Goal: Contribute content: Add original content to the website for others to see

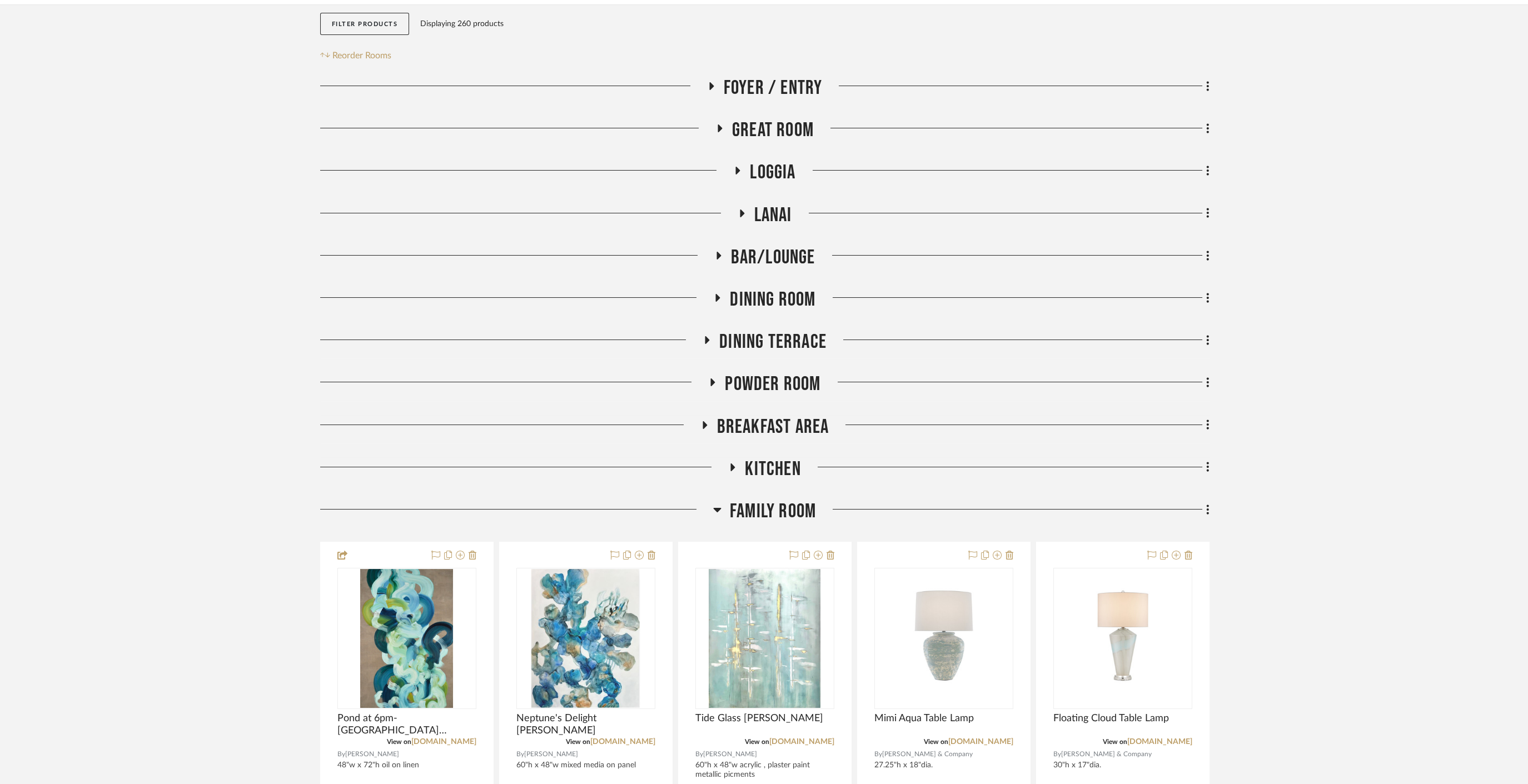
click at [775, 520] on span "Family Room" at bounding box center [773, 511] width 86 height 24
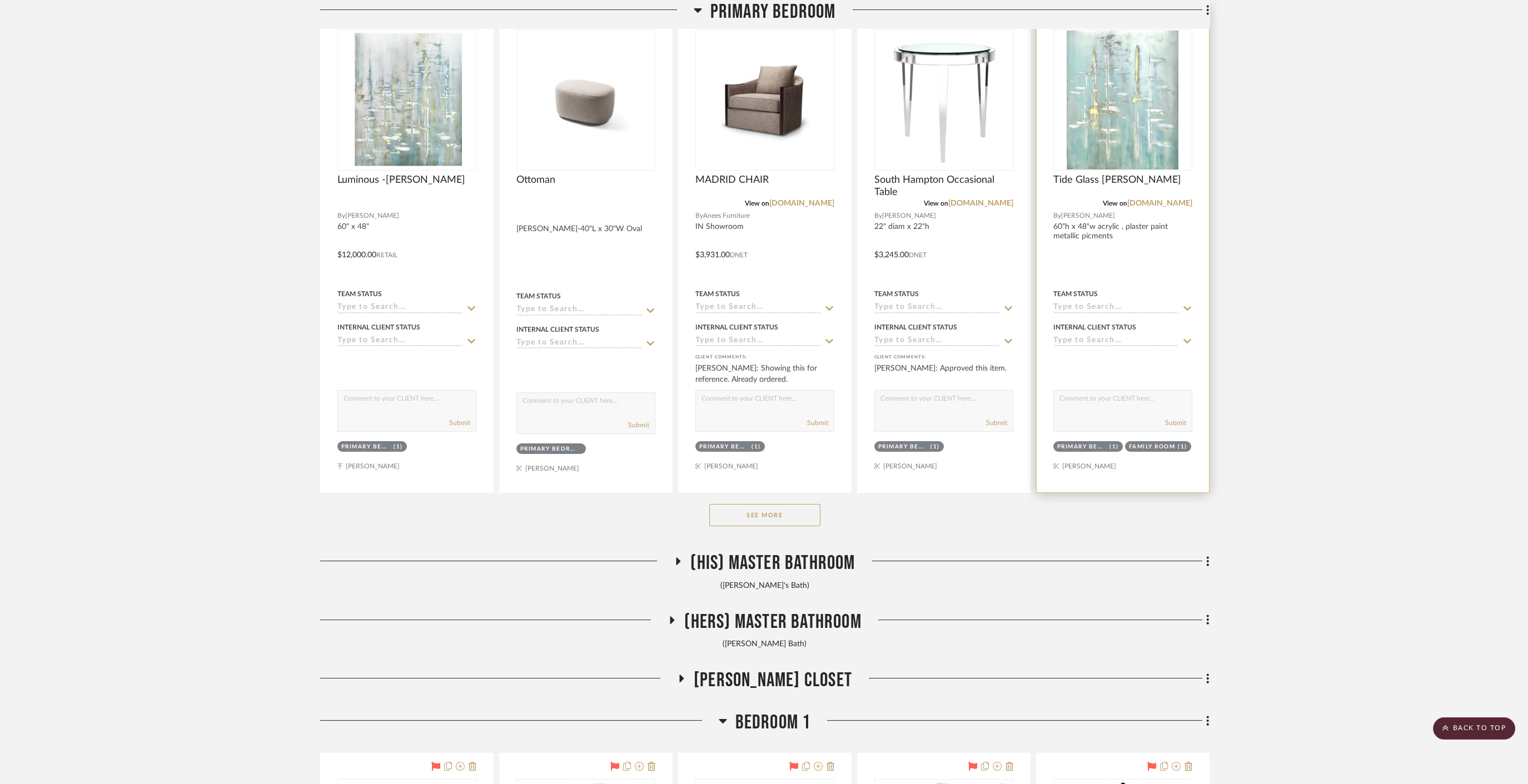
scroll to position [617, 0]
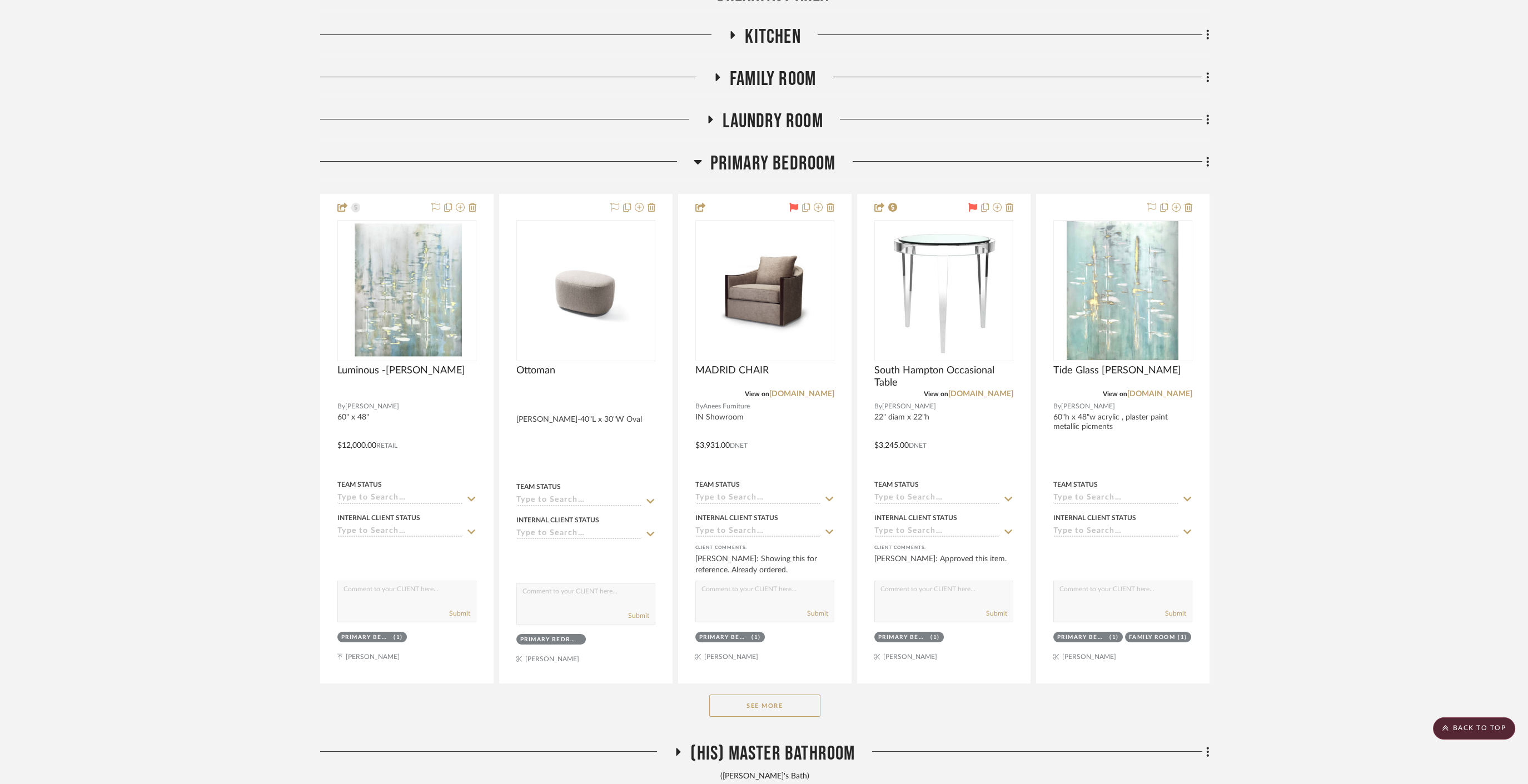
click at [1468, 733] on scroll-to-top-button "BACK TO TOP" at bounding box center [1474, 728] width 82 height 22
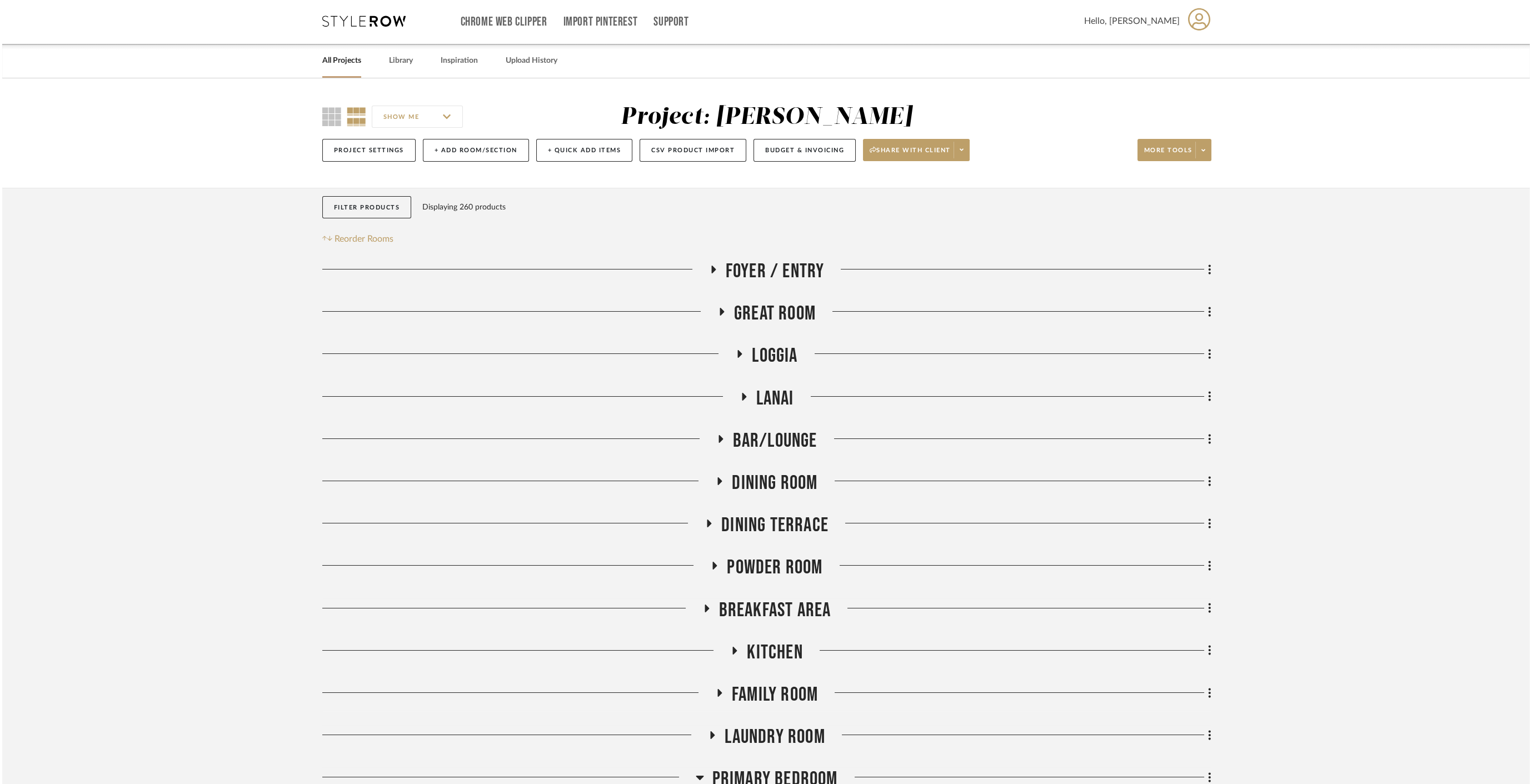
scroll to position [0, 0]
click at [389, 65] on link "Library" at bounding box center [399, 62] width 24 height 15
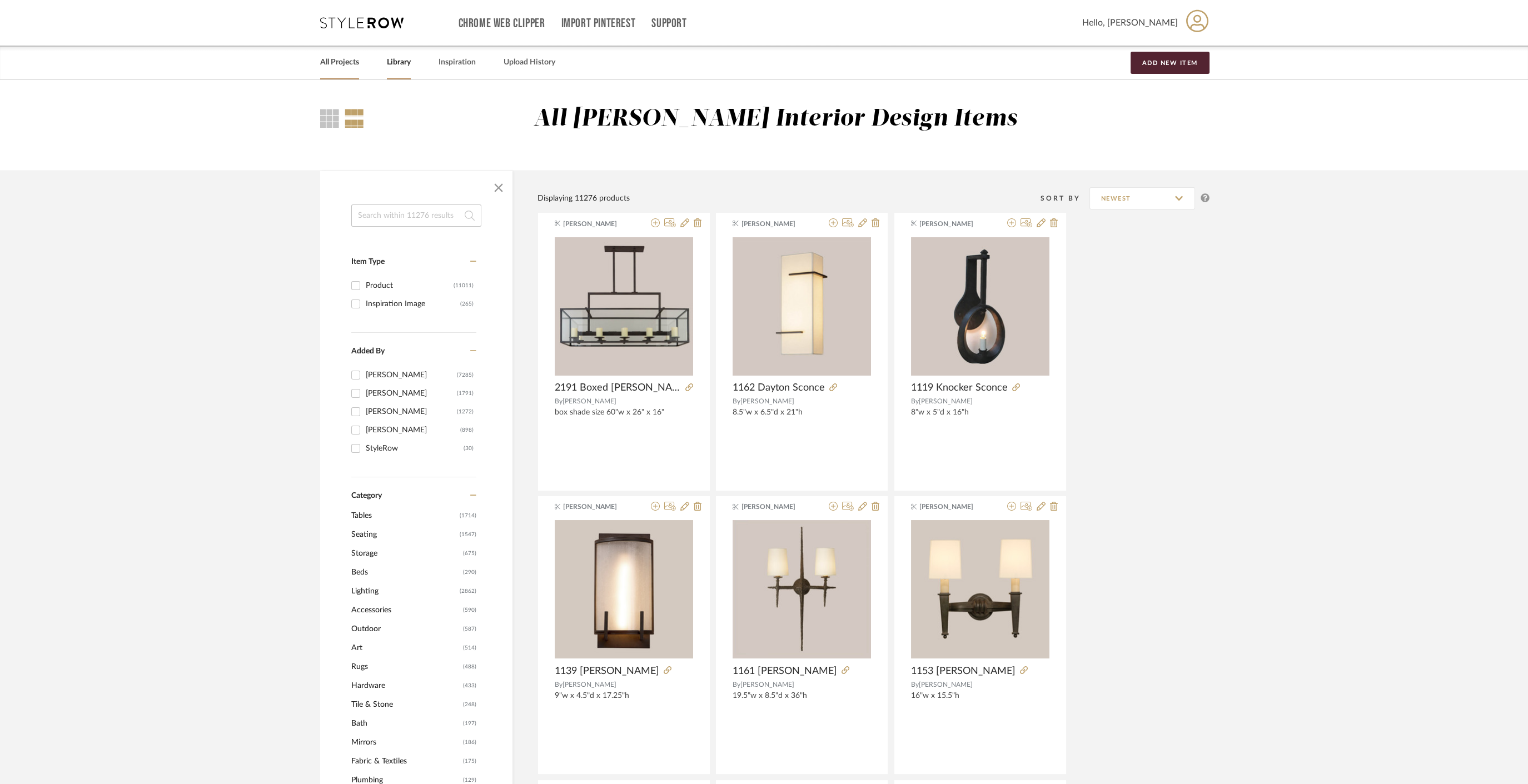
click at [345, 62] on link "All Projects" at bounding box center [340, 62] width 39 height 15
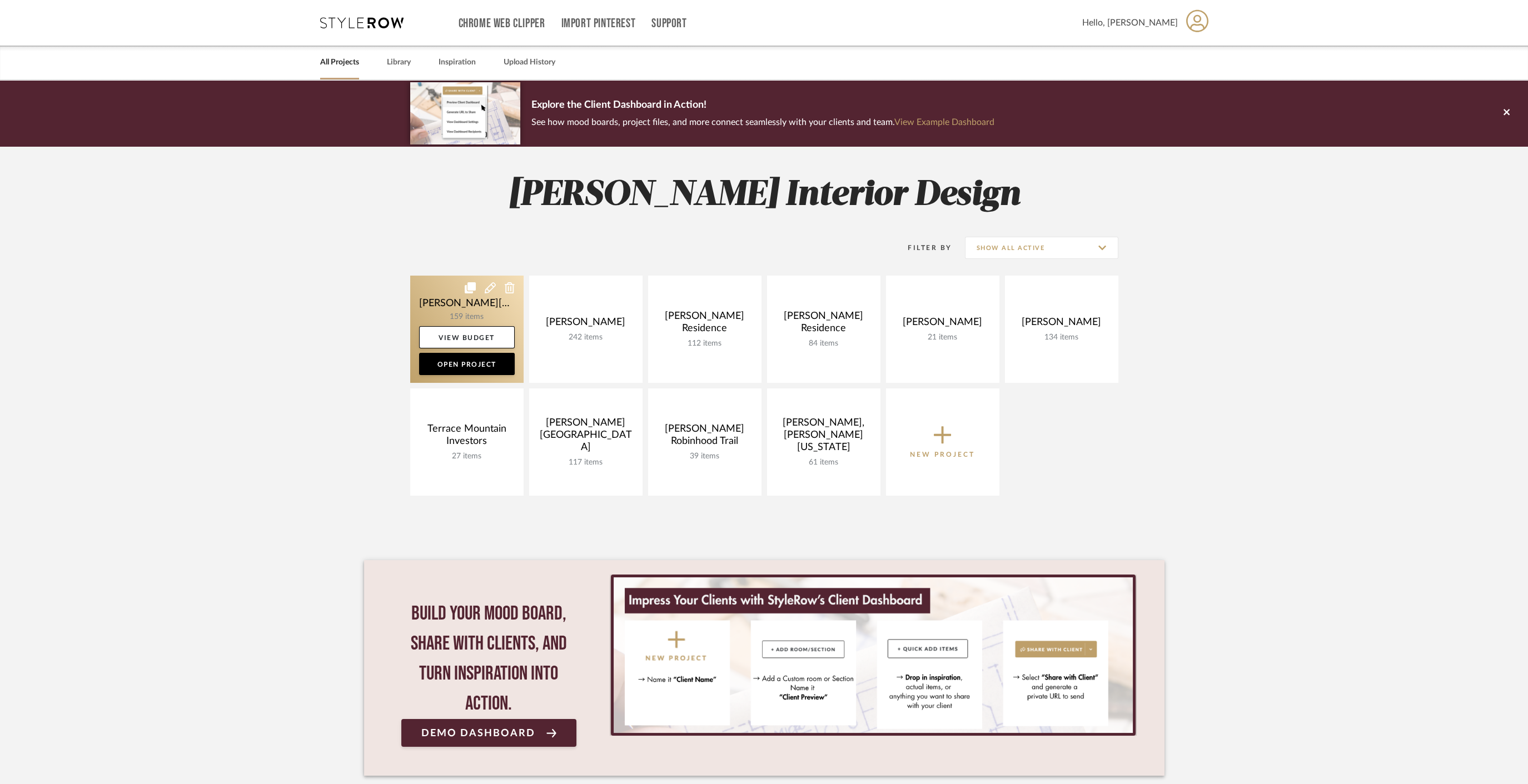
click at [433, 304] on link at bounding box center [466, 329] width 113 height 108
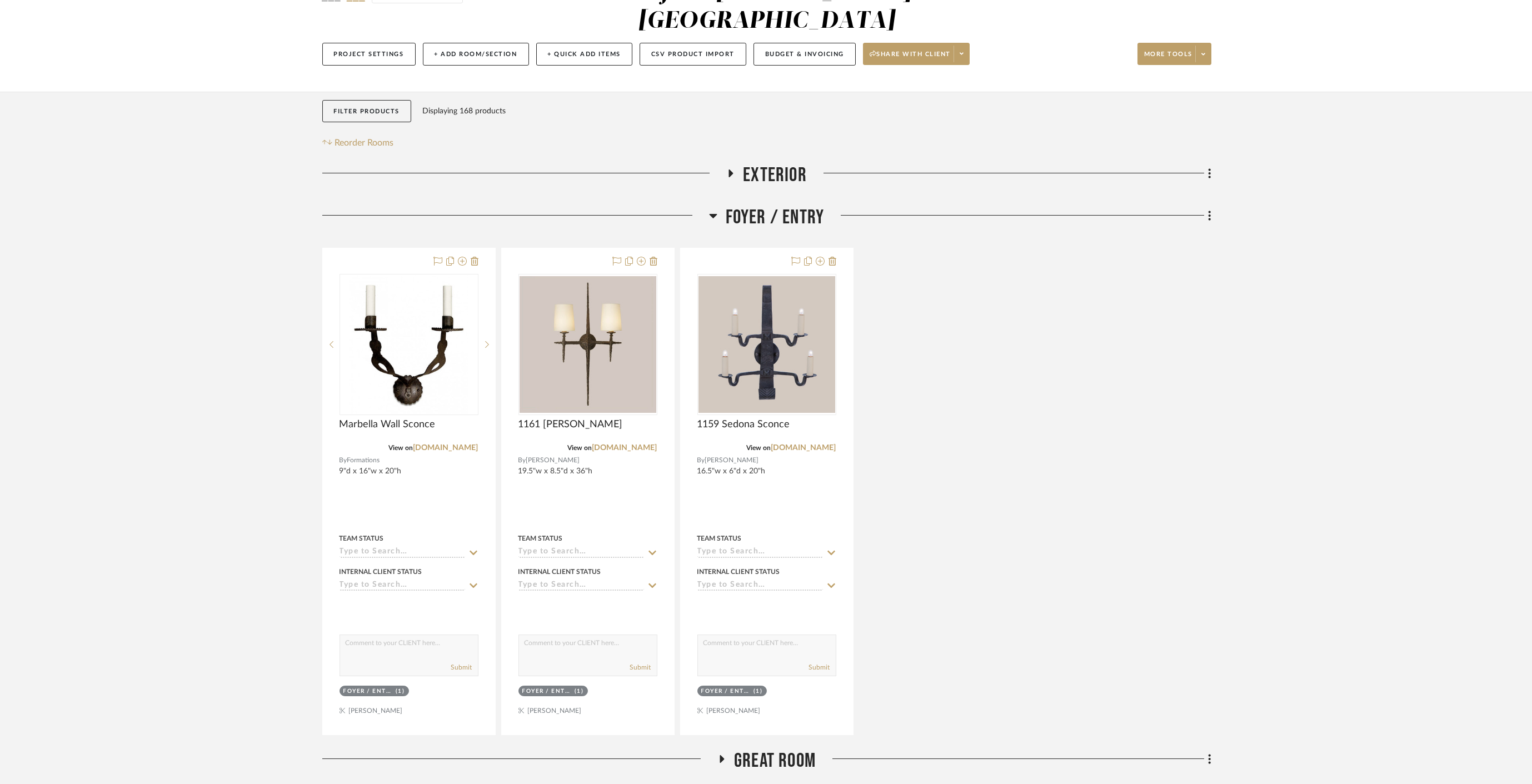
scroll to position [246, 0]
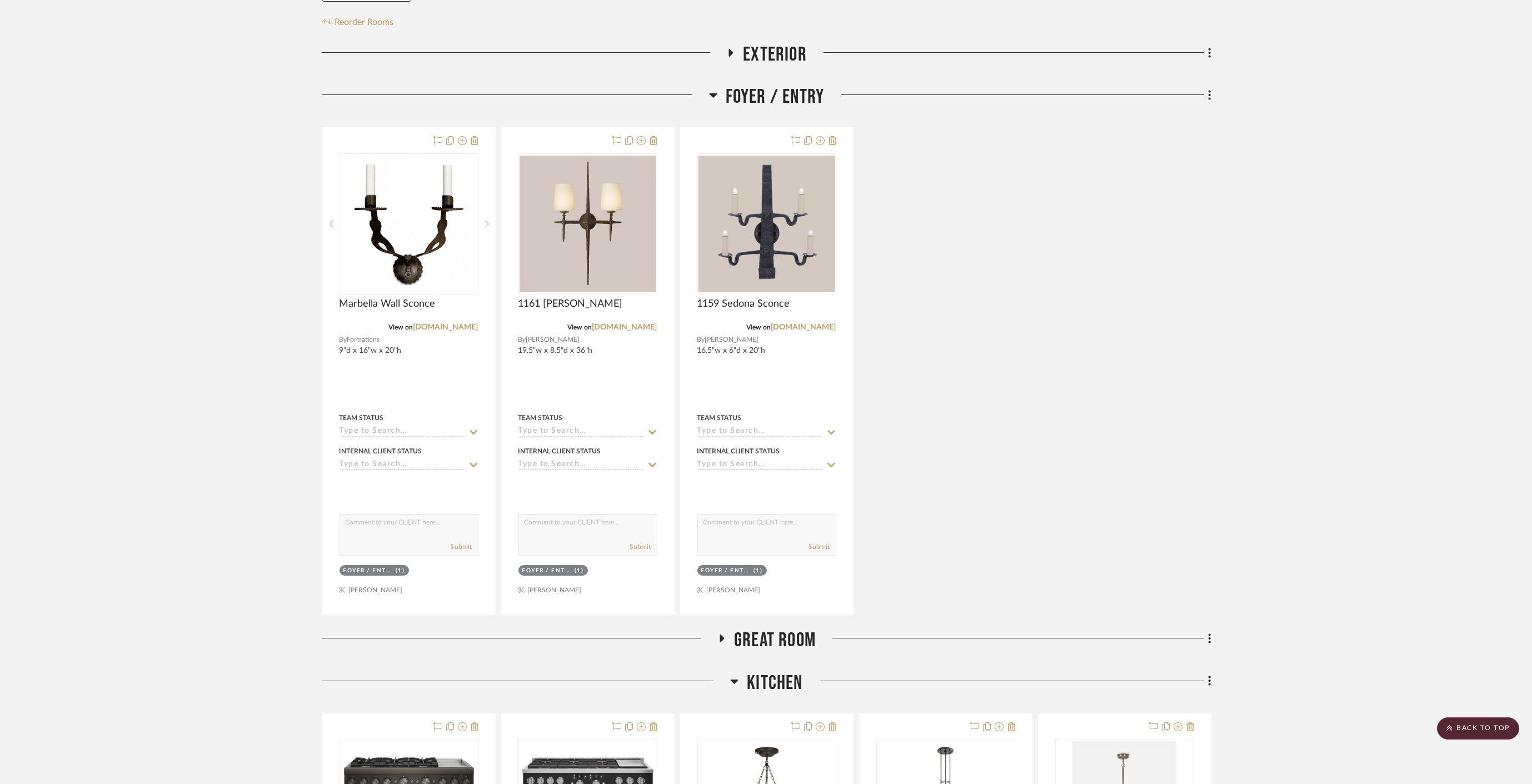
click at [785, 85] on span "Foyer / Entry" at bounding box center [775, 97] width 99 height 24
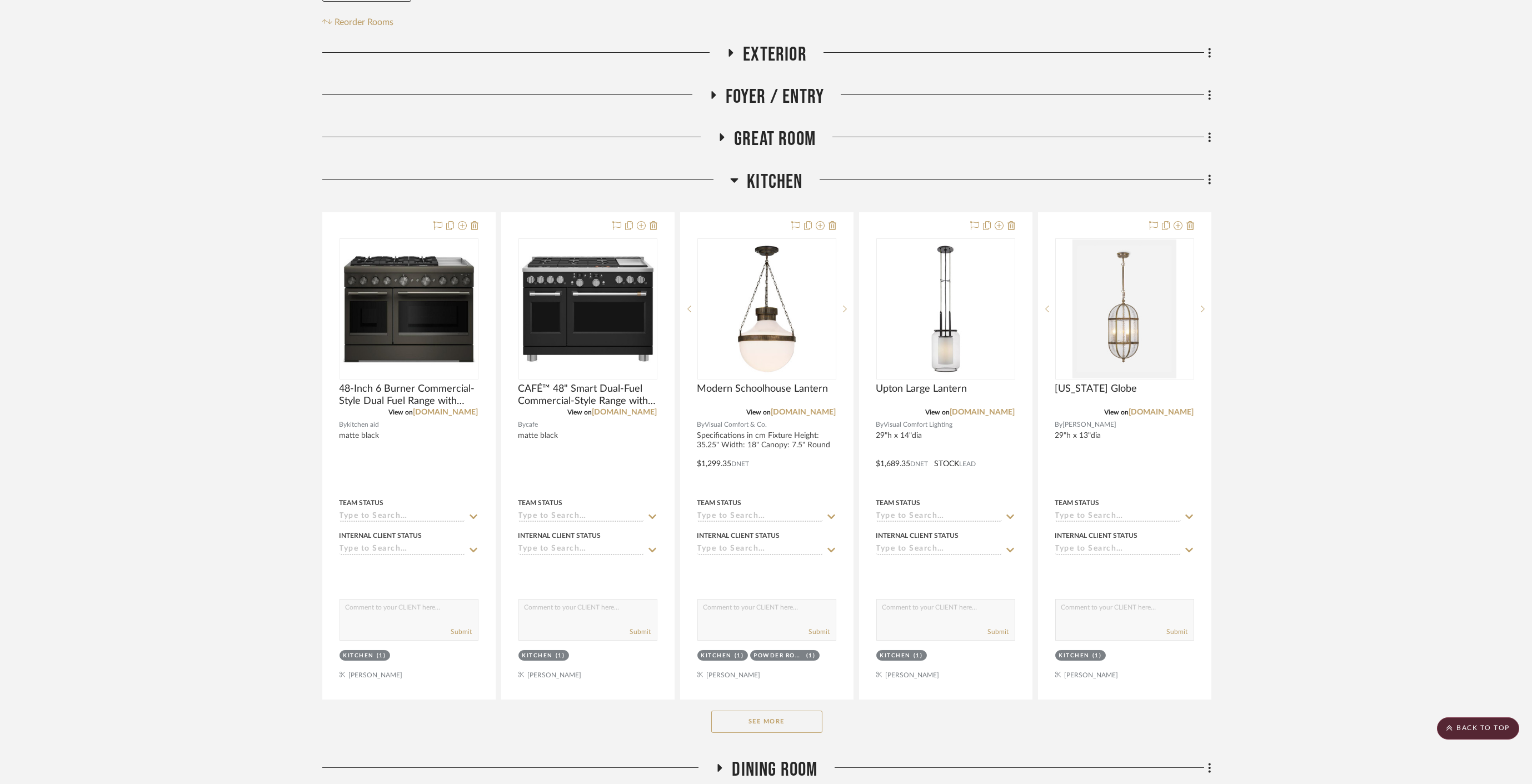
click at [756, 127] on span "Great Room" at bounding box center [775, 139] width 82 height 24
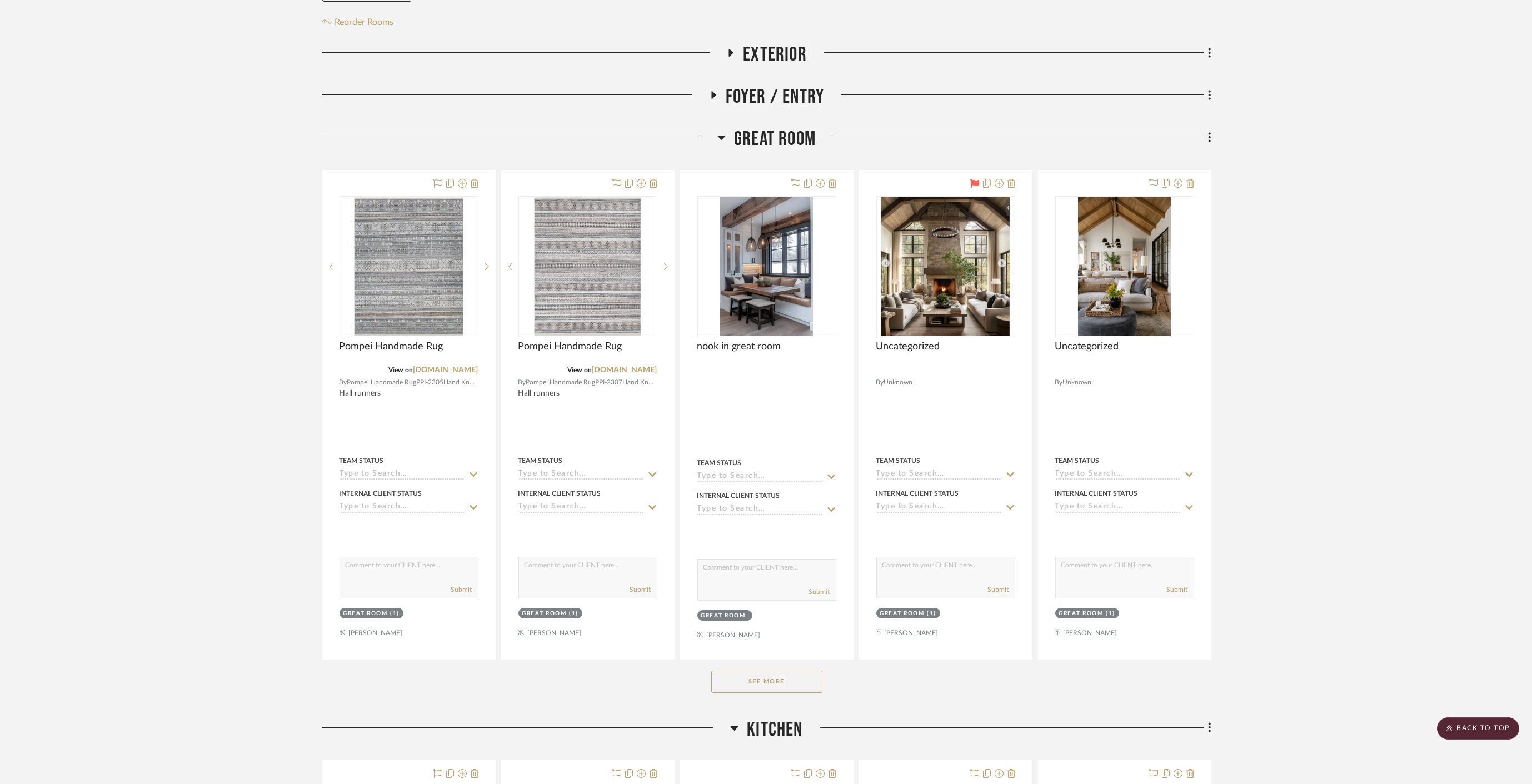
click at [756, 127] on span "Great Room" at bounding box center [775, 139] width 82 height 24
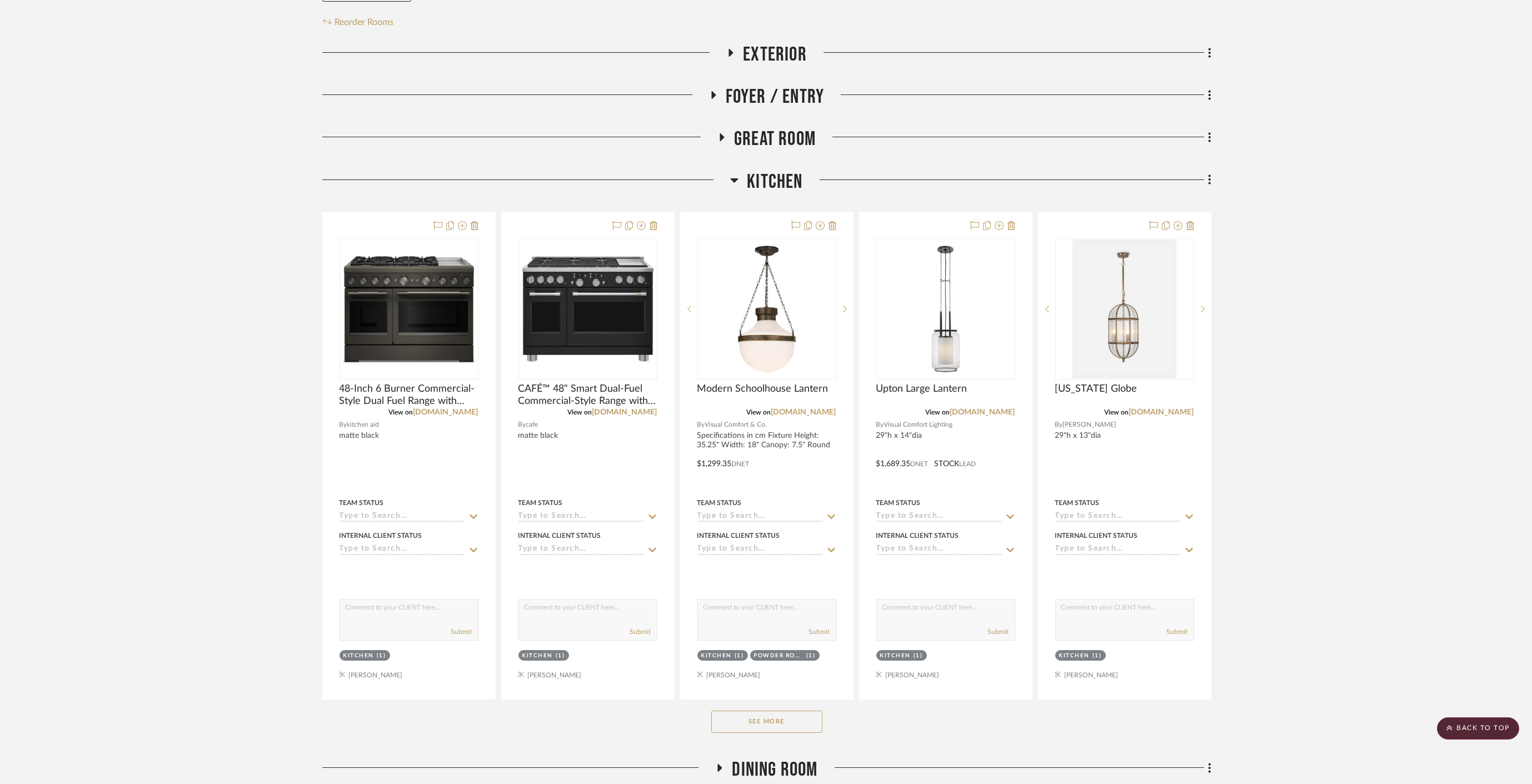
click at [770, 170] on span "Kitchen" at bounding box center [774, 182] width 56 height 24
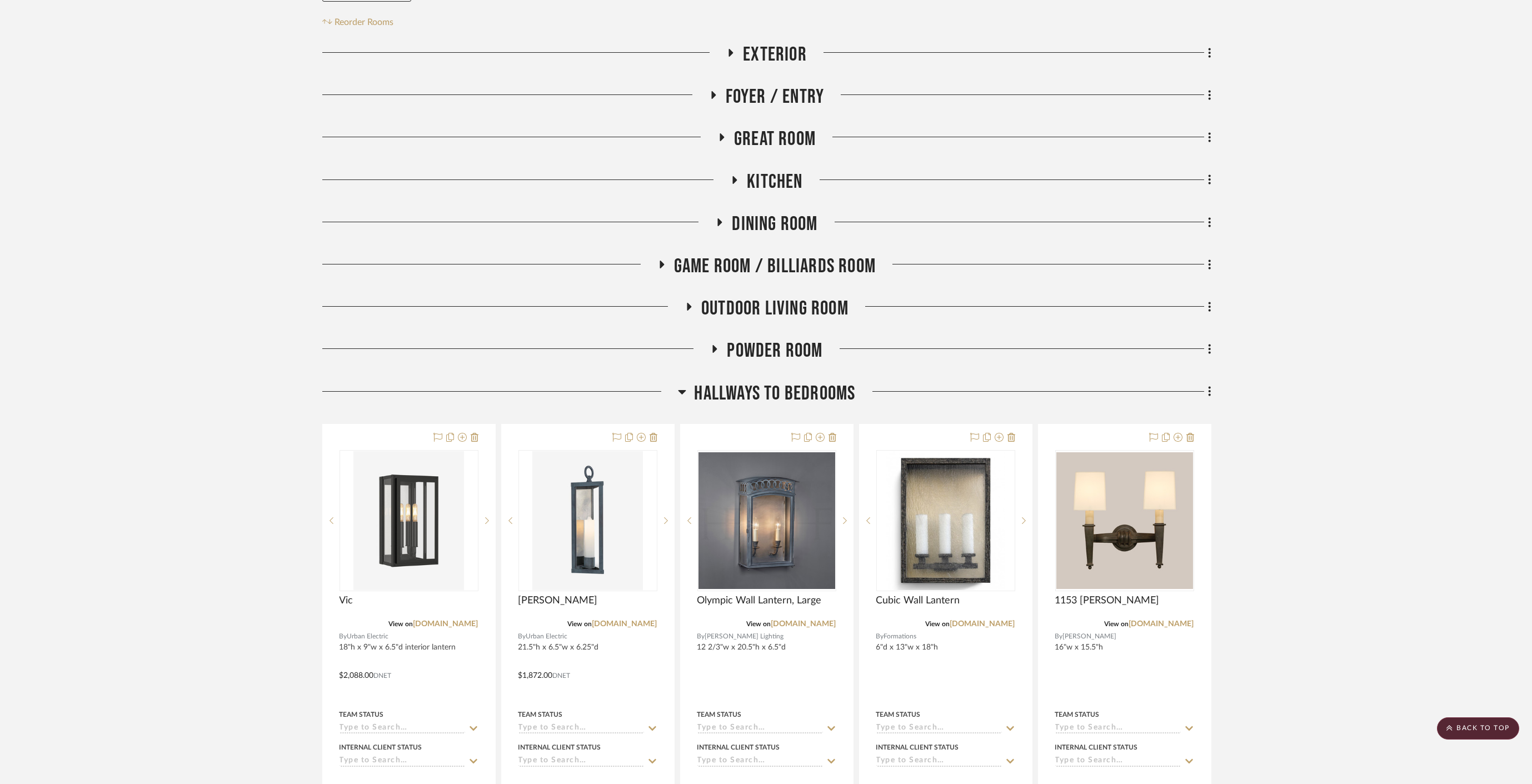
click at [759, 212] on span "Dining Room" at bounding box center [774, 224] width 86 height 24
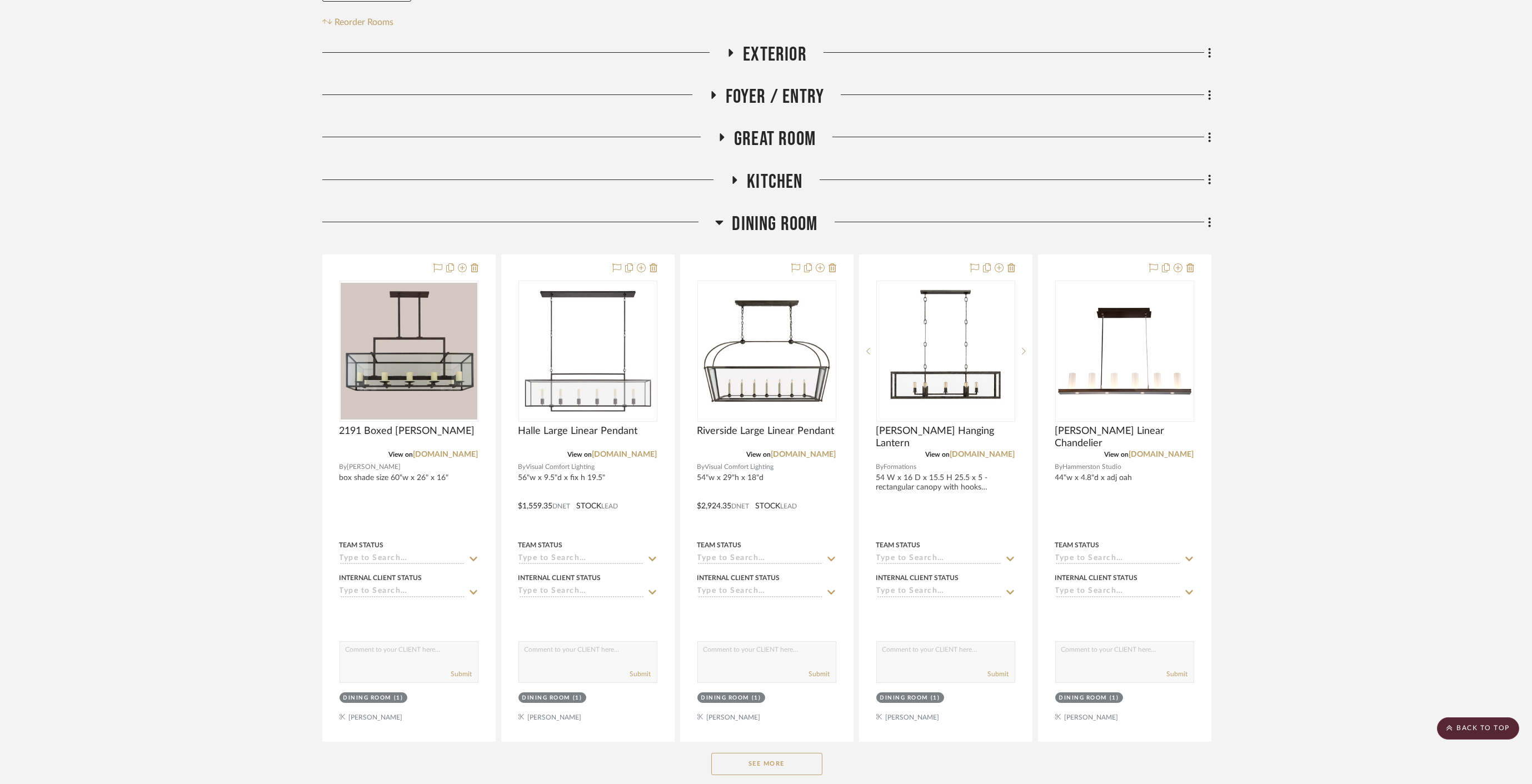
click at [759, 212] on span "Dining Room" at bounding box center [774, 224] width 86 height 24
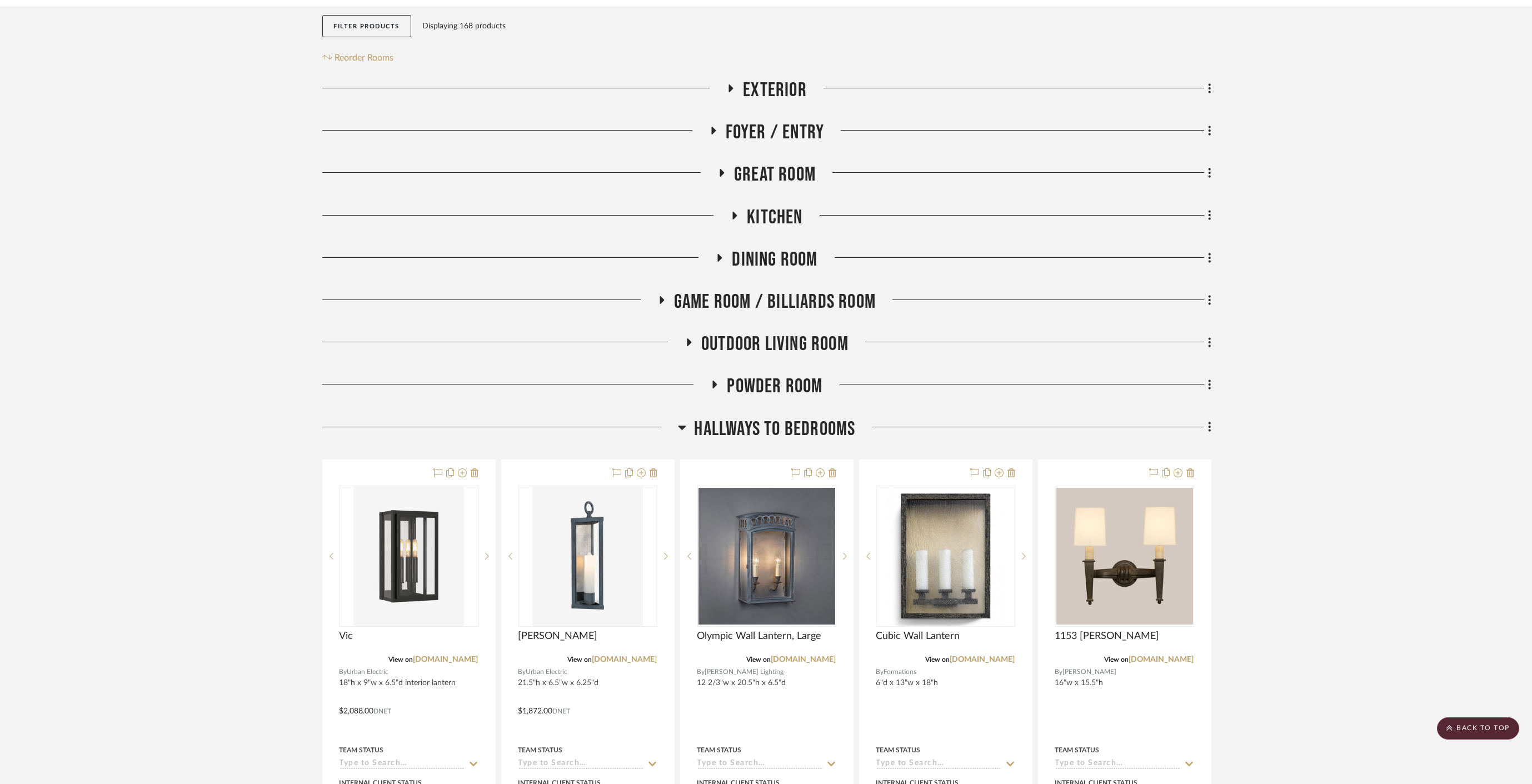
scroll to position [185, 0]
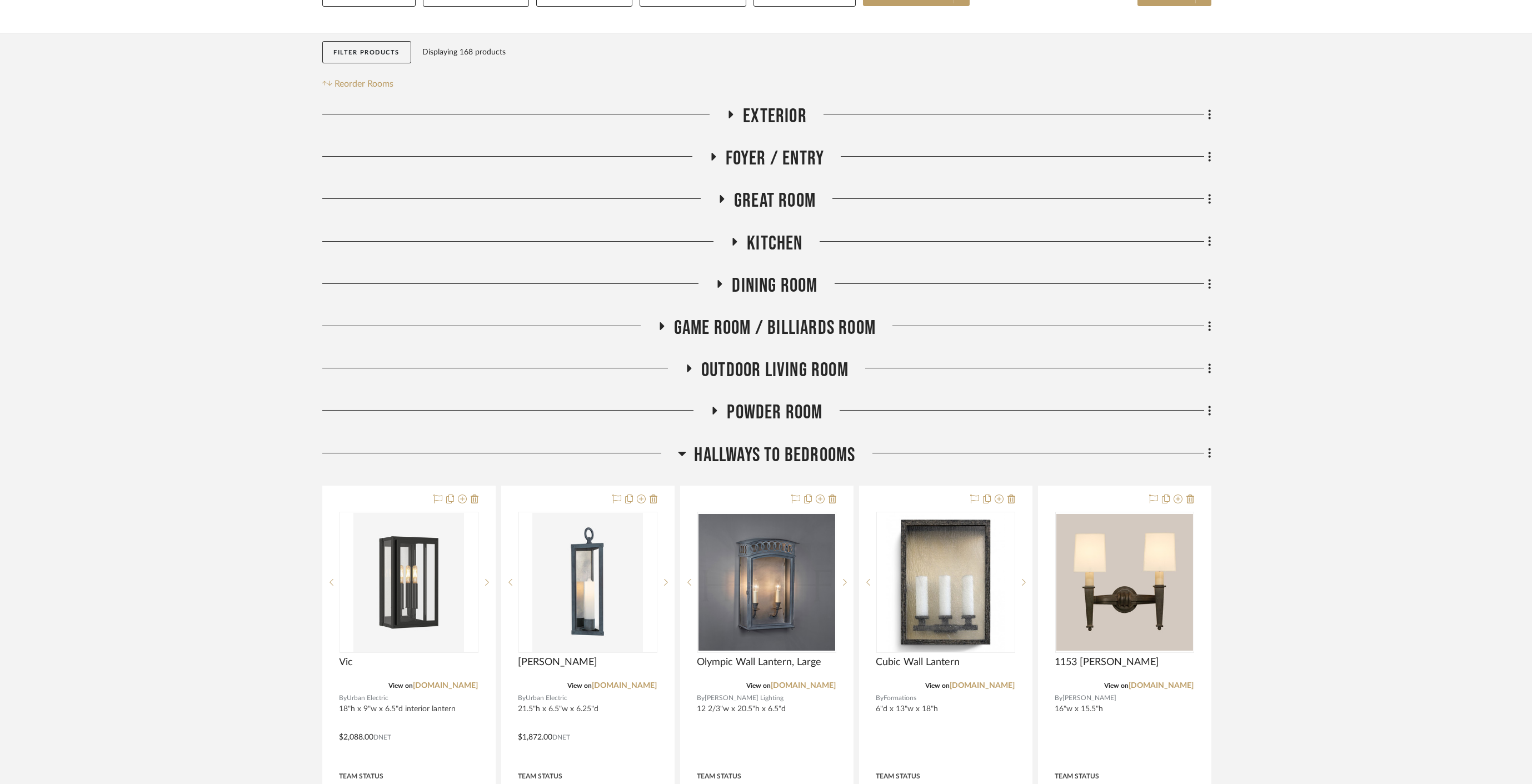
click at [760, 443] on span "Hallways to bedrooms" at bounding box center [775, 455] width 161 height 24
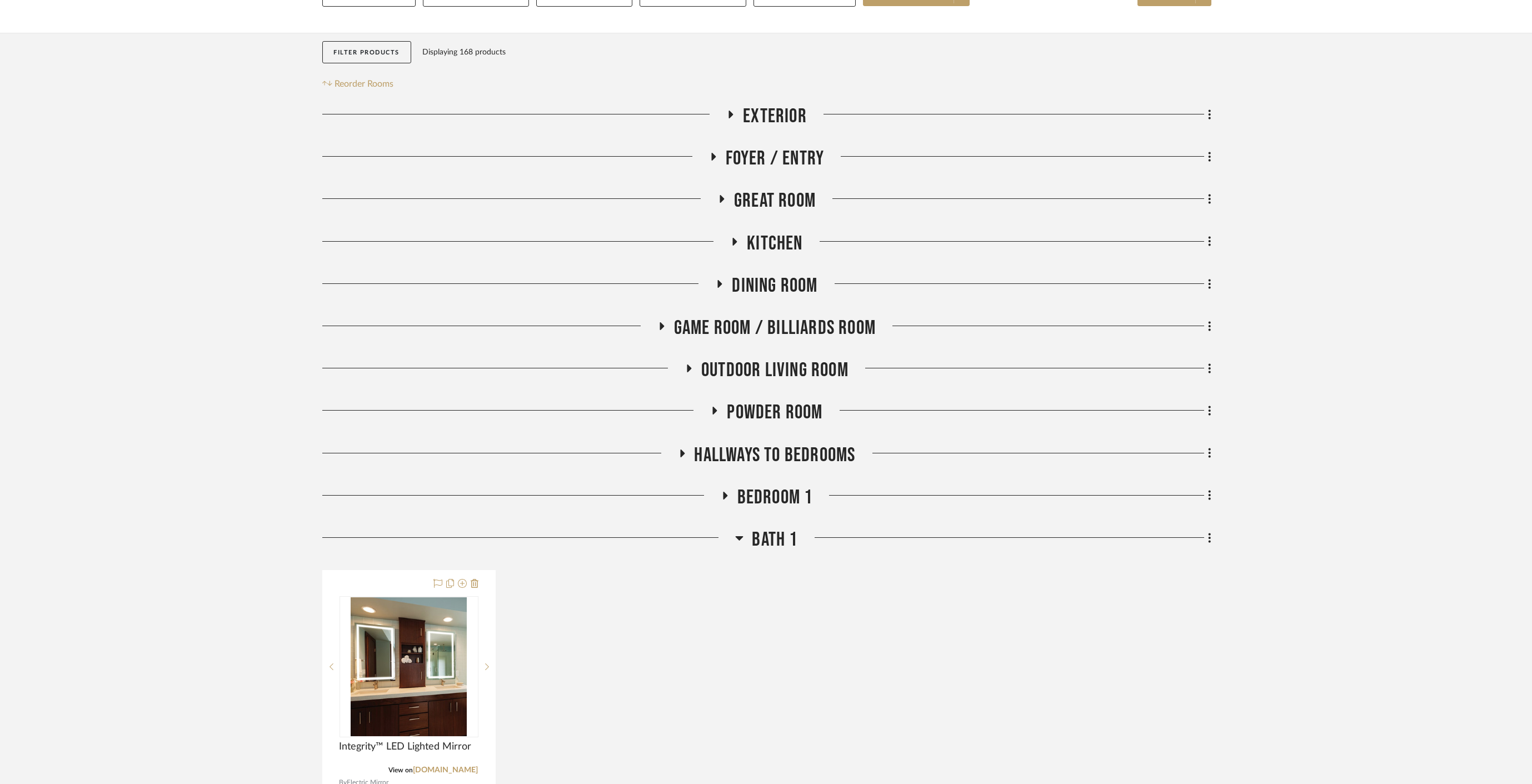
click at [759, 527] on span "Bath 1" at bounding box center [775, 539] width 46 height 24
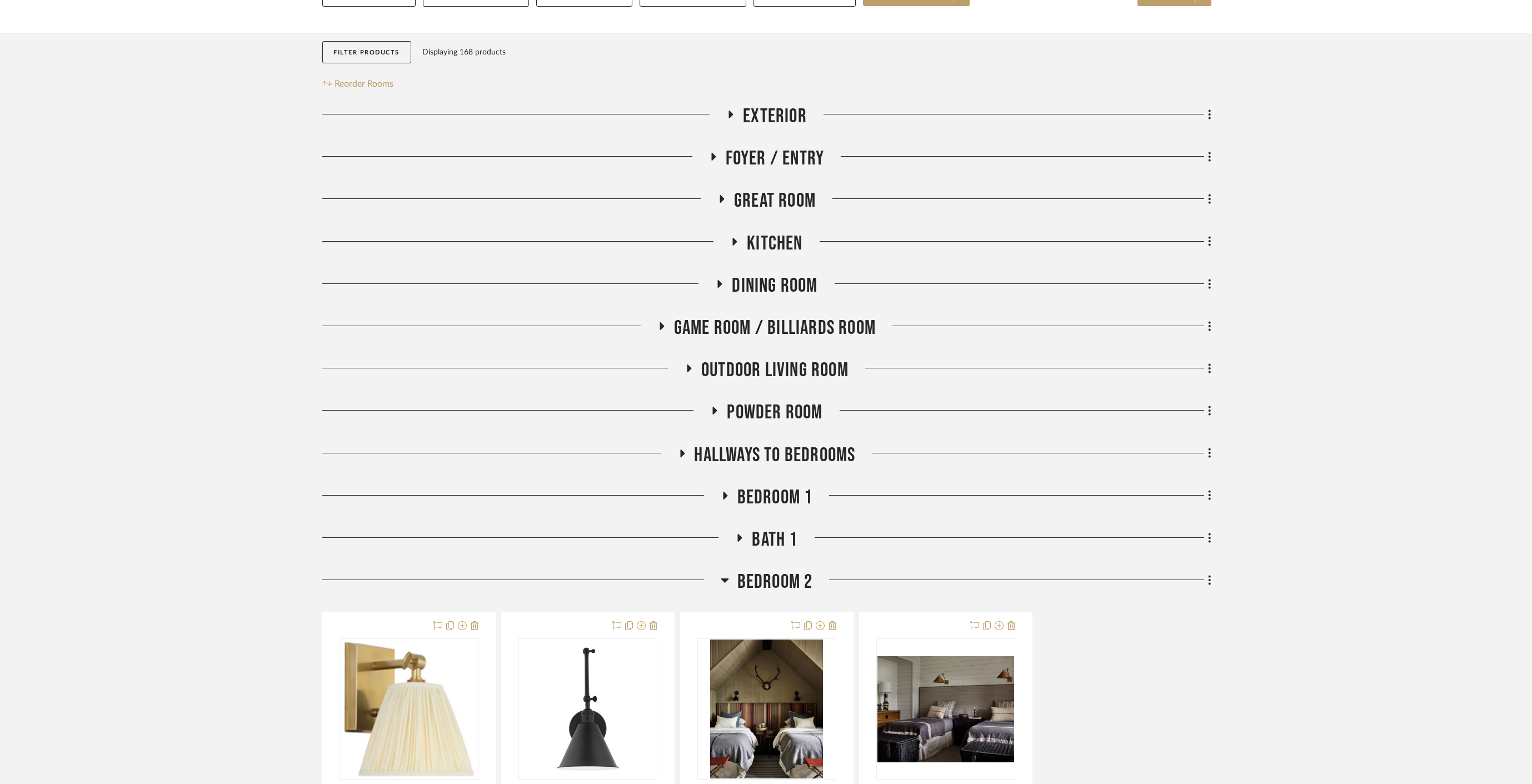
click at [764, 570] on span "Bedroom 2" at bounding box center [775, 582] width 75 height 24
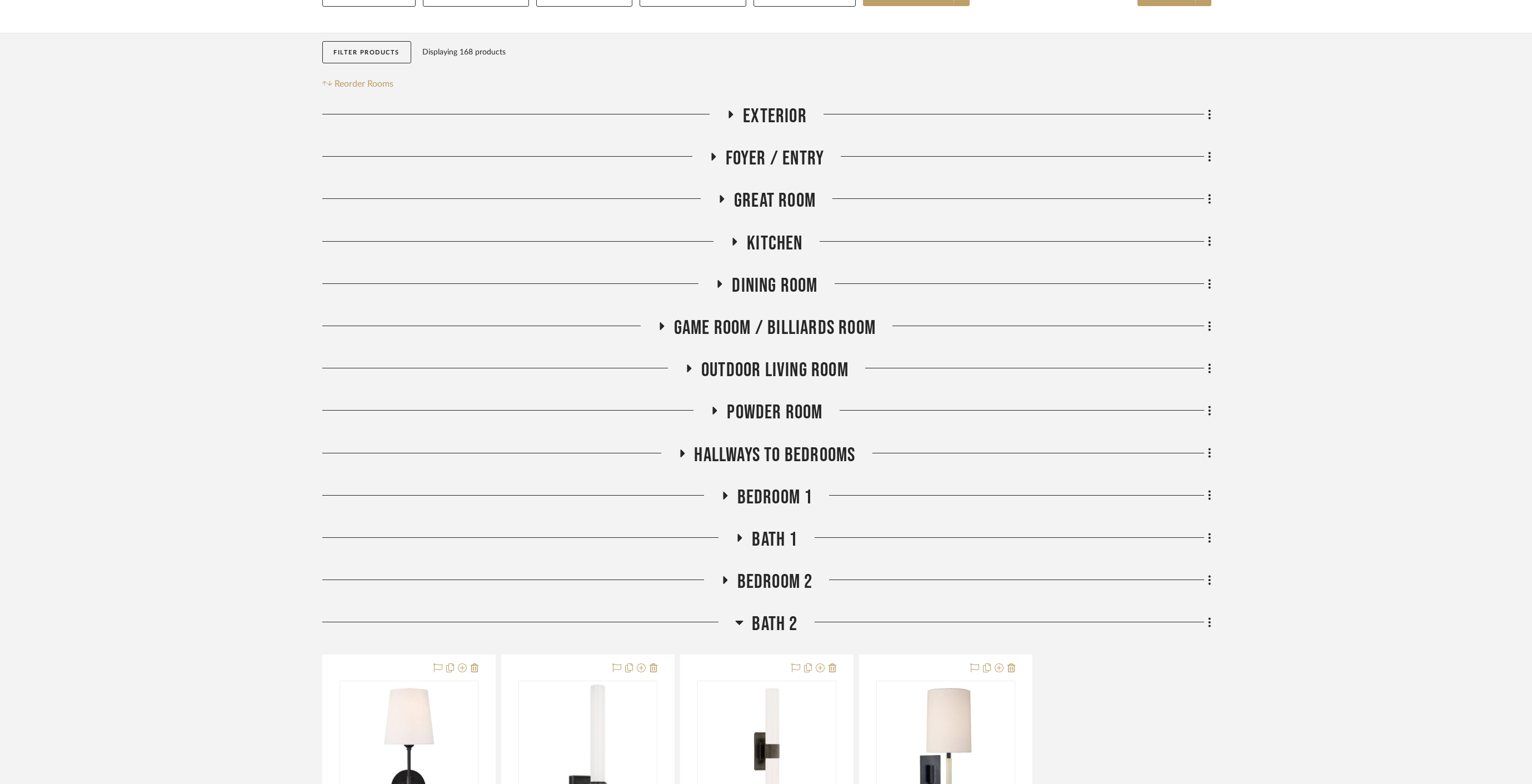
click at [783, 612] on span "Bath 2" at bounding box center [775, 624] width 46 height 24
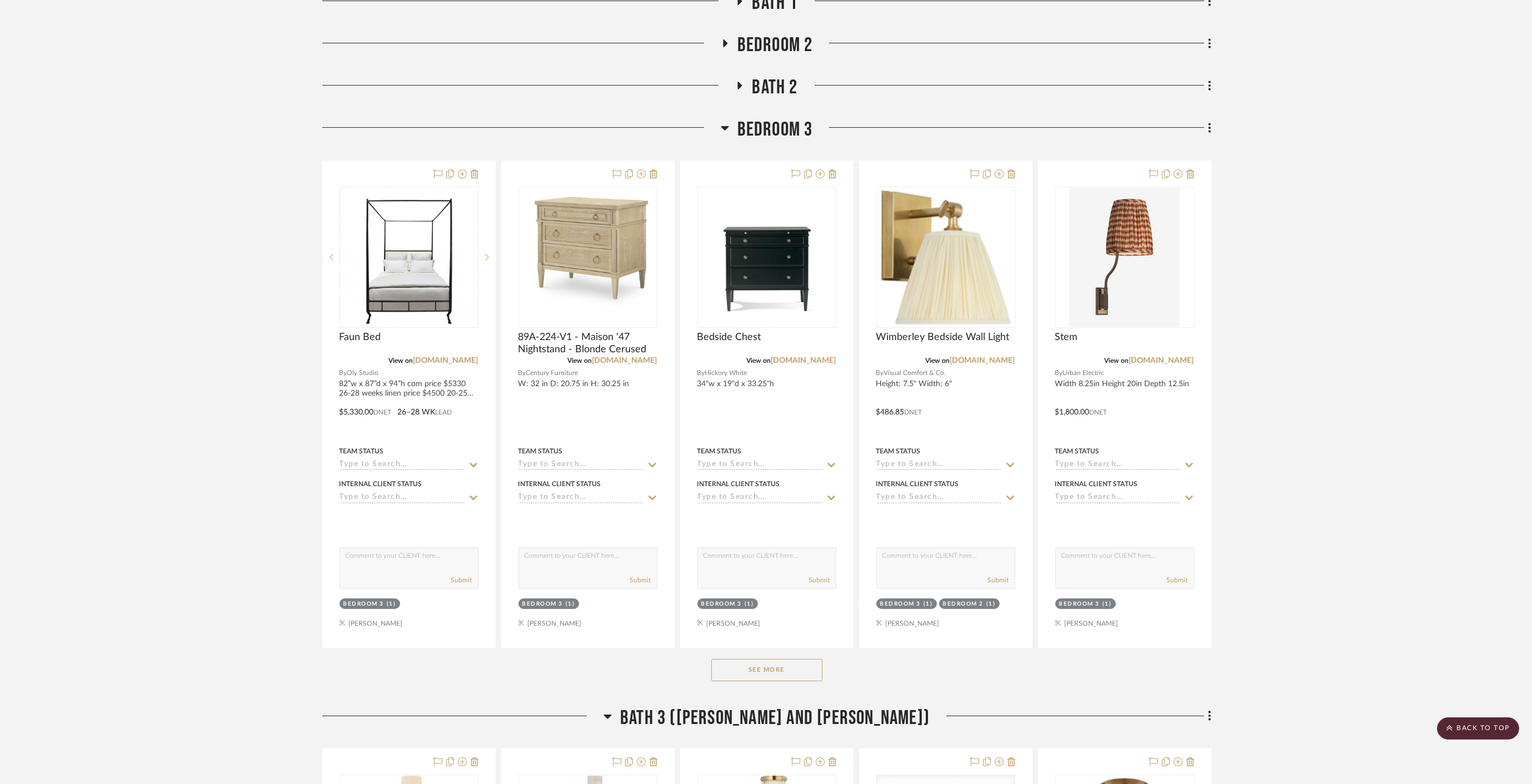
scroll to position [740, 0]
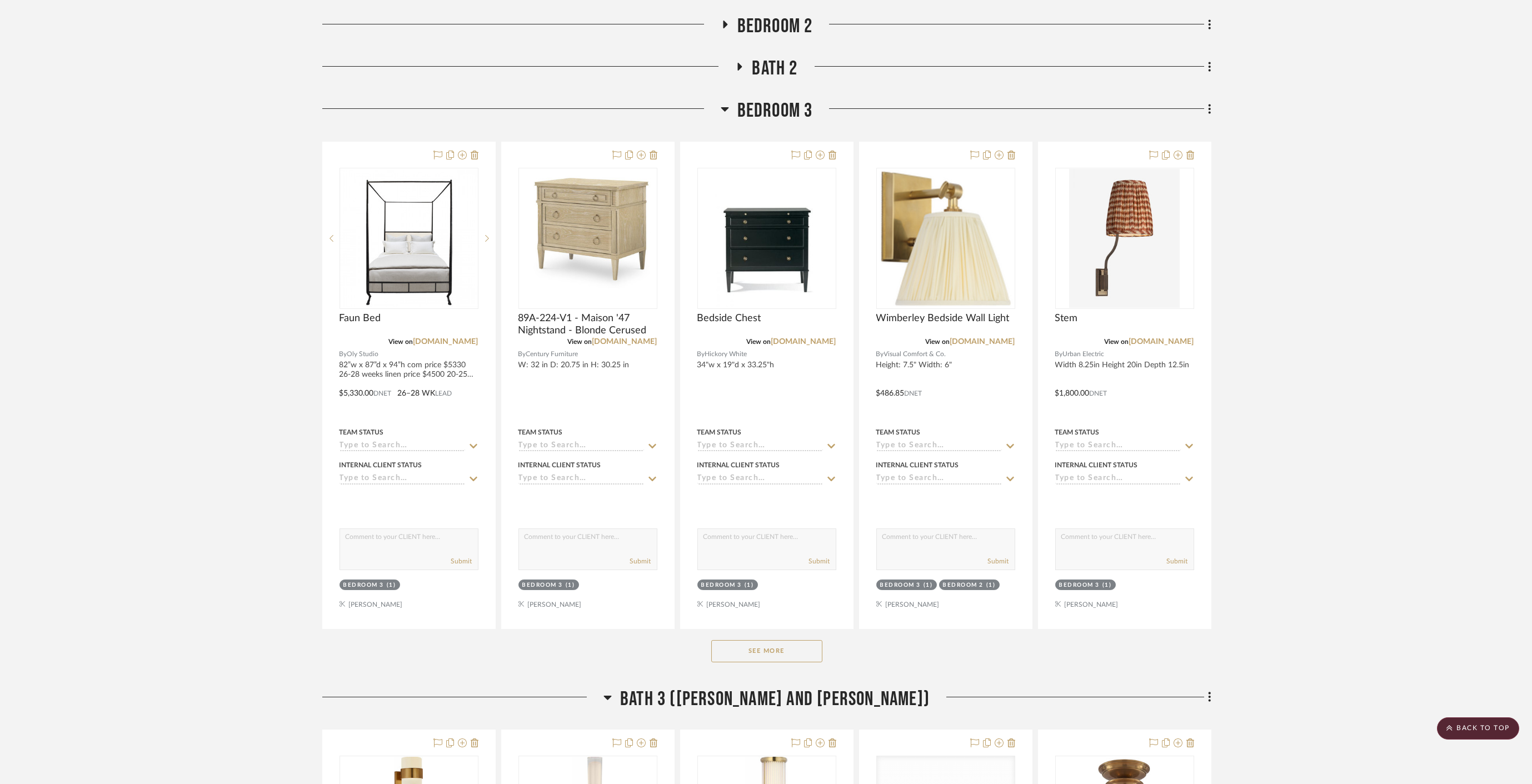
click at [782, 640] on button "See More" at bounding box center [767, 651] width 112 height 22
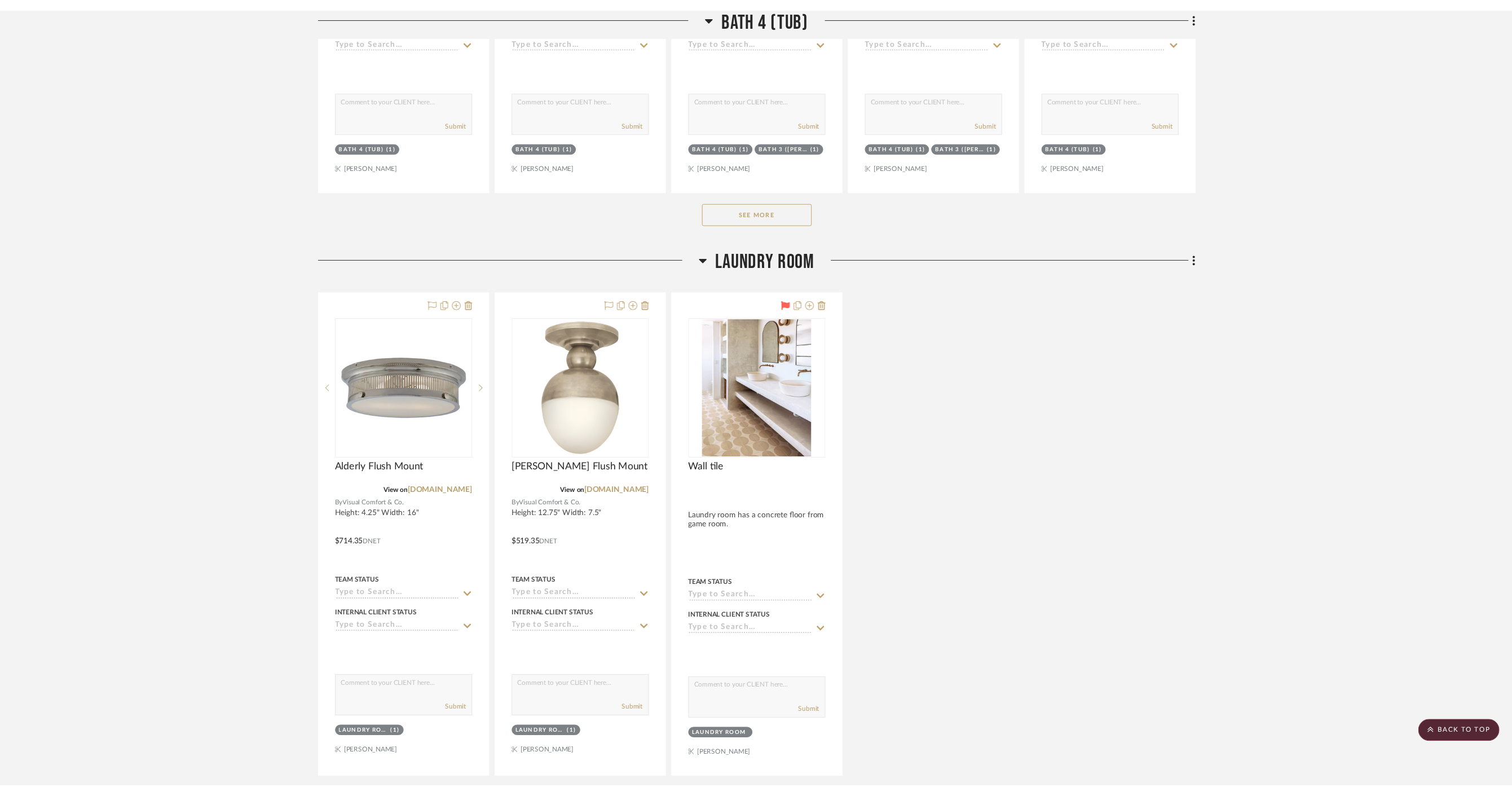
scroll to position [5514, 0]
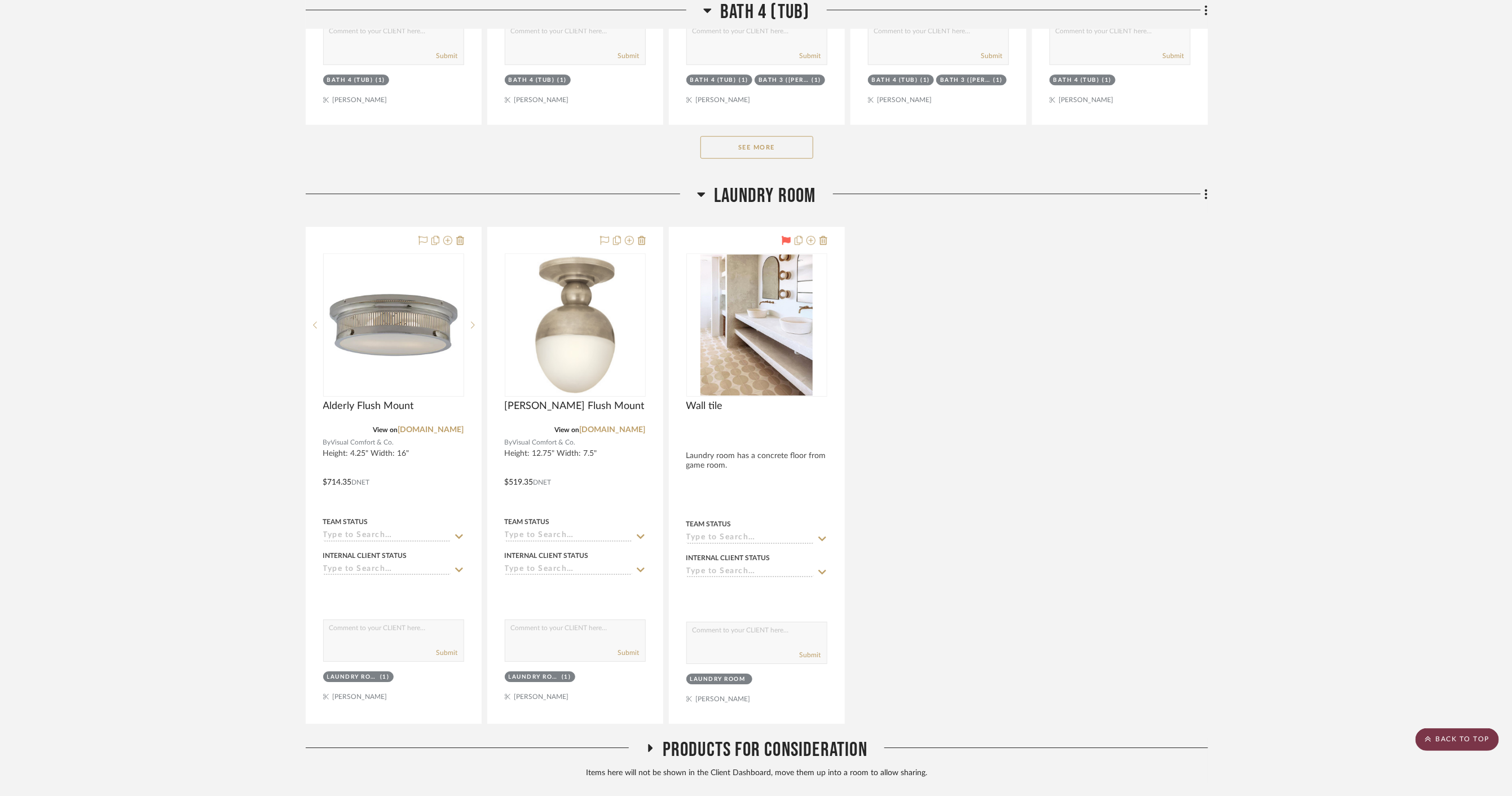
click at [1471, 747] on scroll-to-top-button "BACK TO TOP" at bounding box center [1457, 739] width 84 height 22
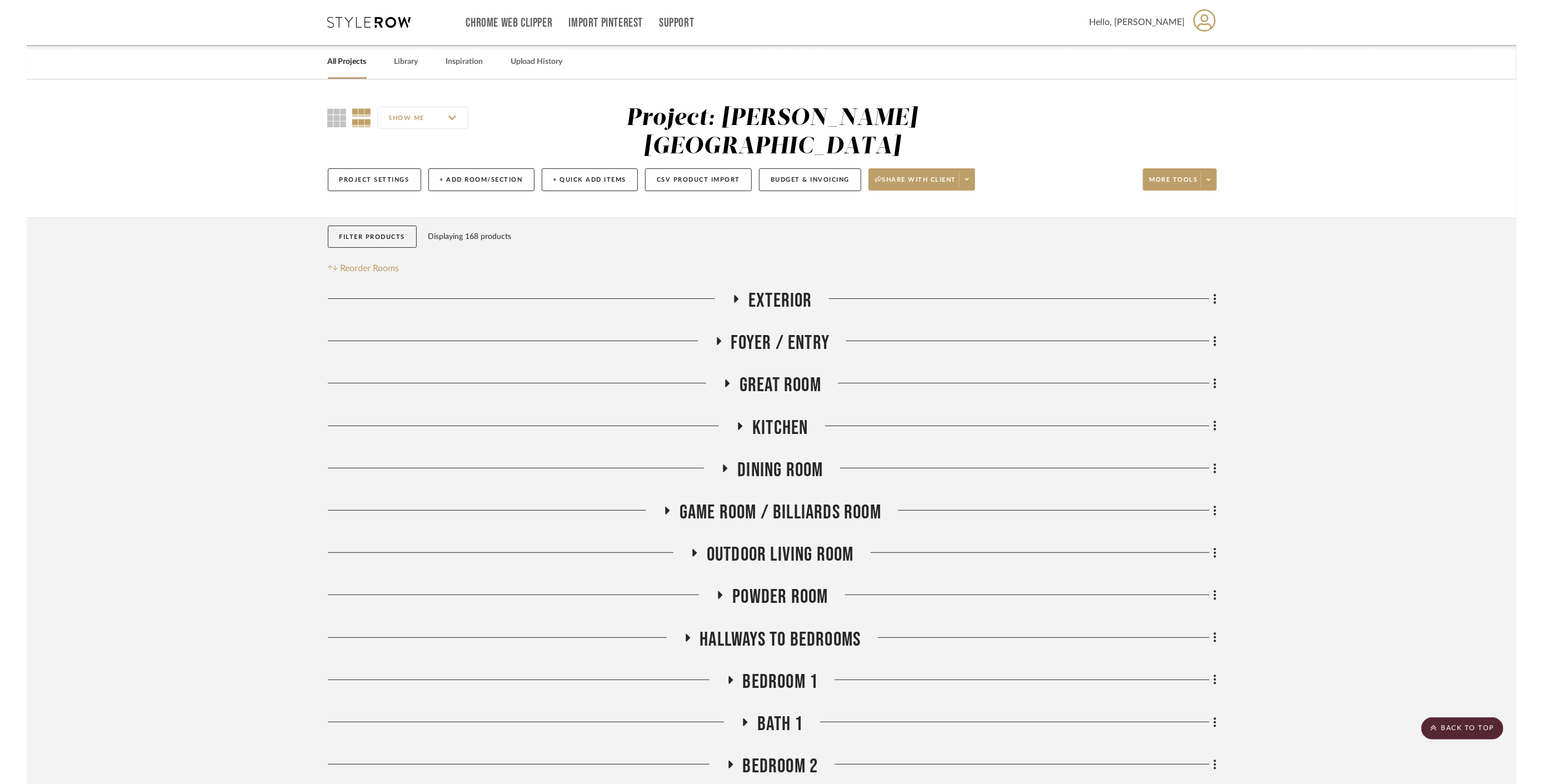
scroll to position [0, 0]
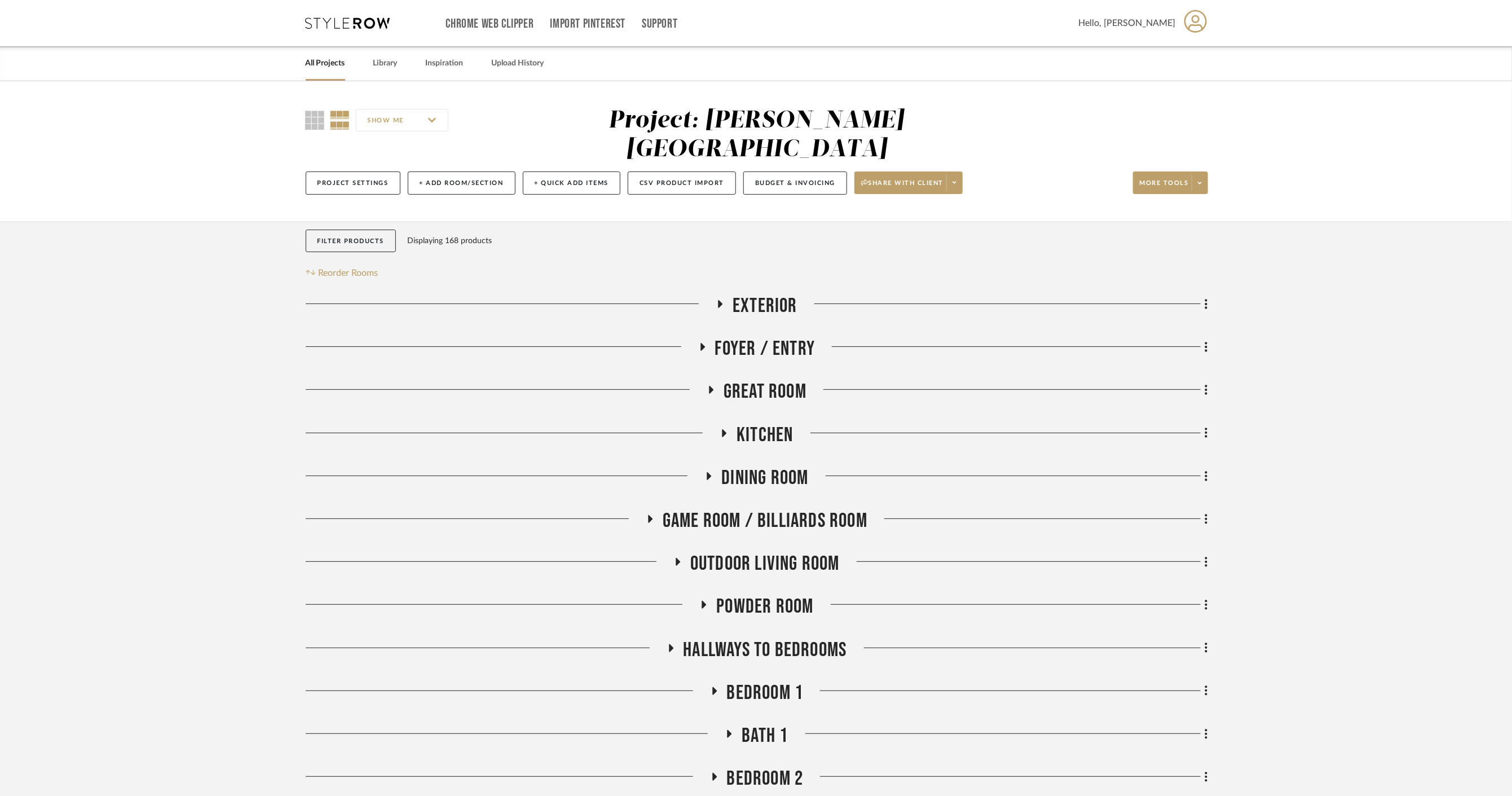
click at [753, 423] on span "Kitchen" at bounding box center [764, 435] width 57 height 24
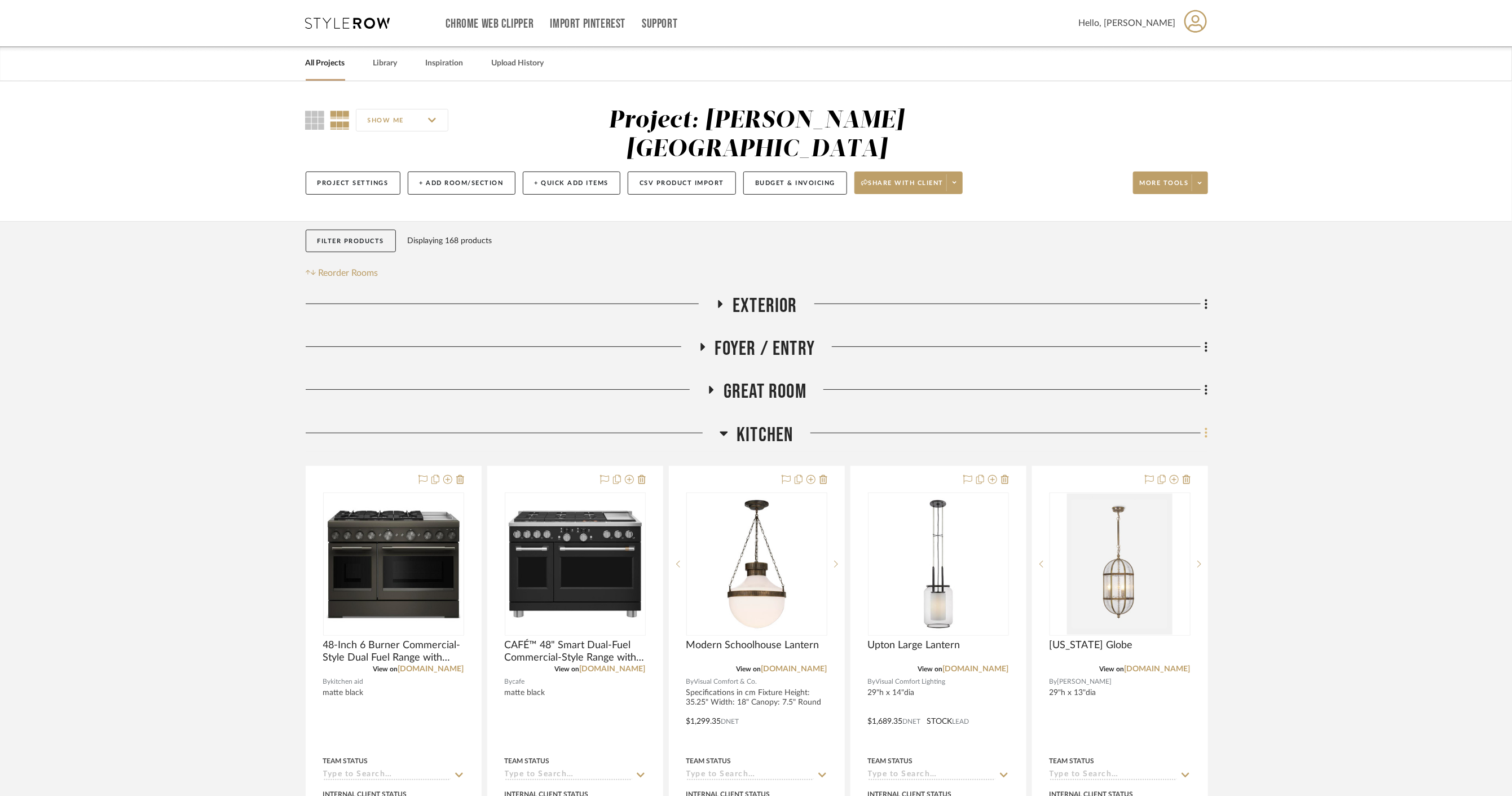
click at [1207, 426] on icon at bounding box center [1206, 433] width 3 height 13
click at [1149, 426] on span "Add New Item" at bounding box center [1149, 428] width 50 height 10
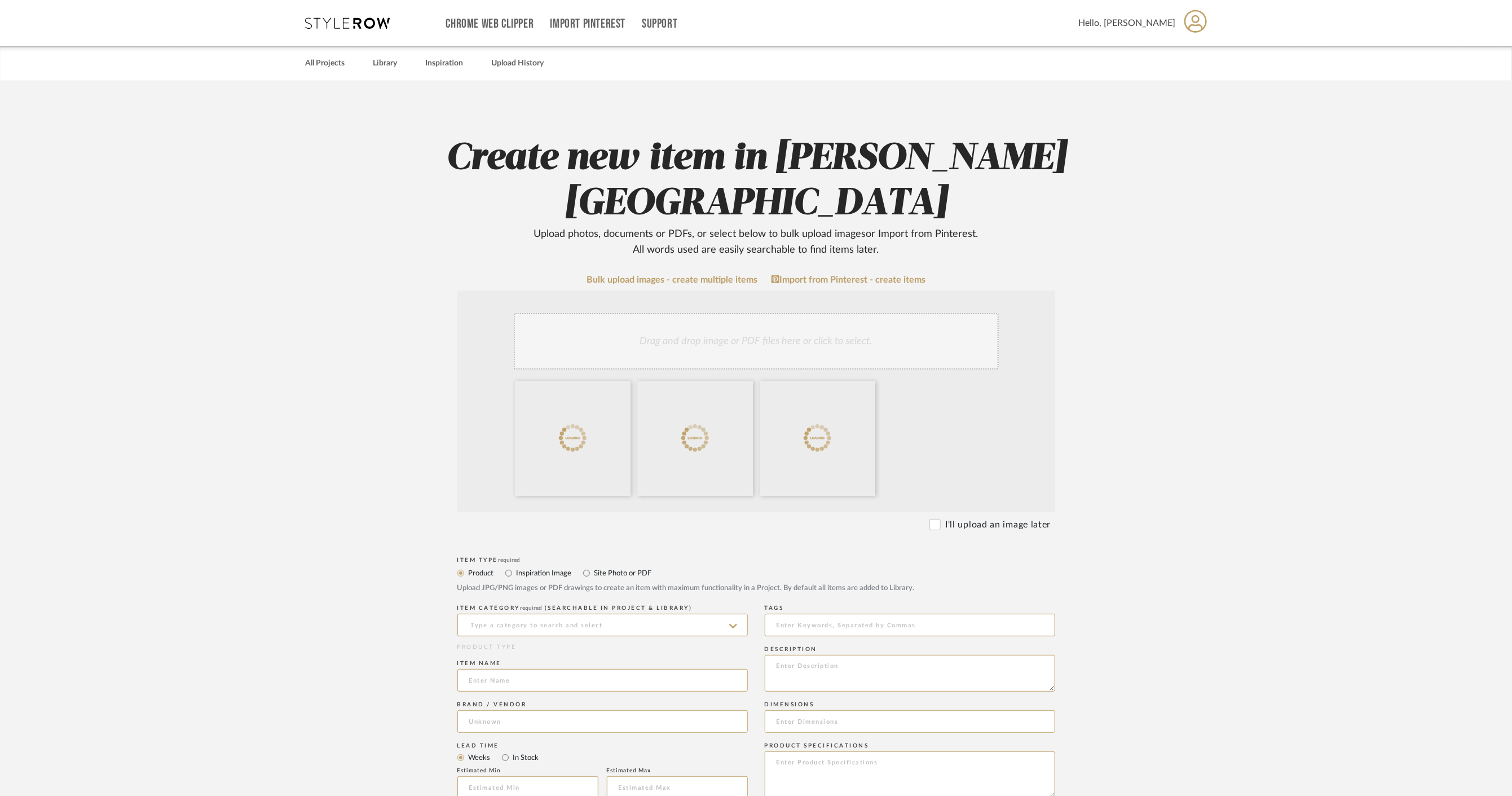
click at [516, 574] on label "Inspiration Image" at bounding box center [543, 573] width 57 height 13
click at [515, 574] on input "Inspiration Image" at bounding box center [508, 573] width 14 height 14
radio input "true"
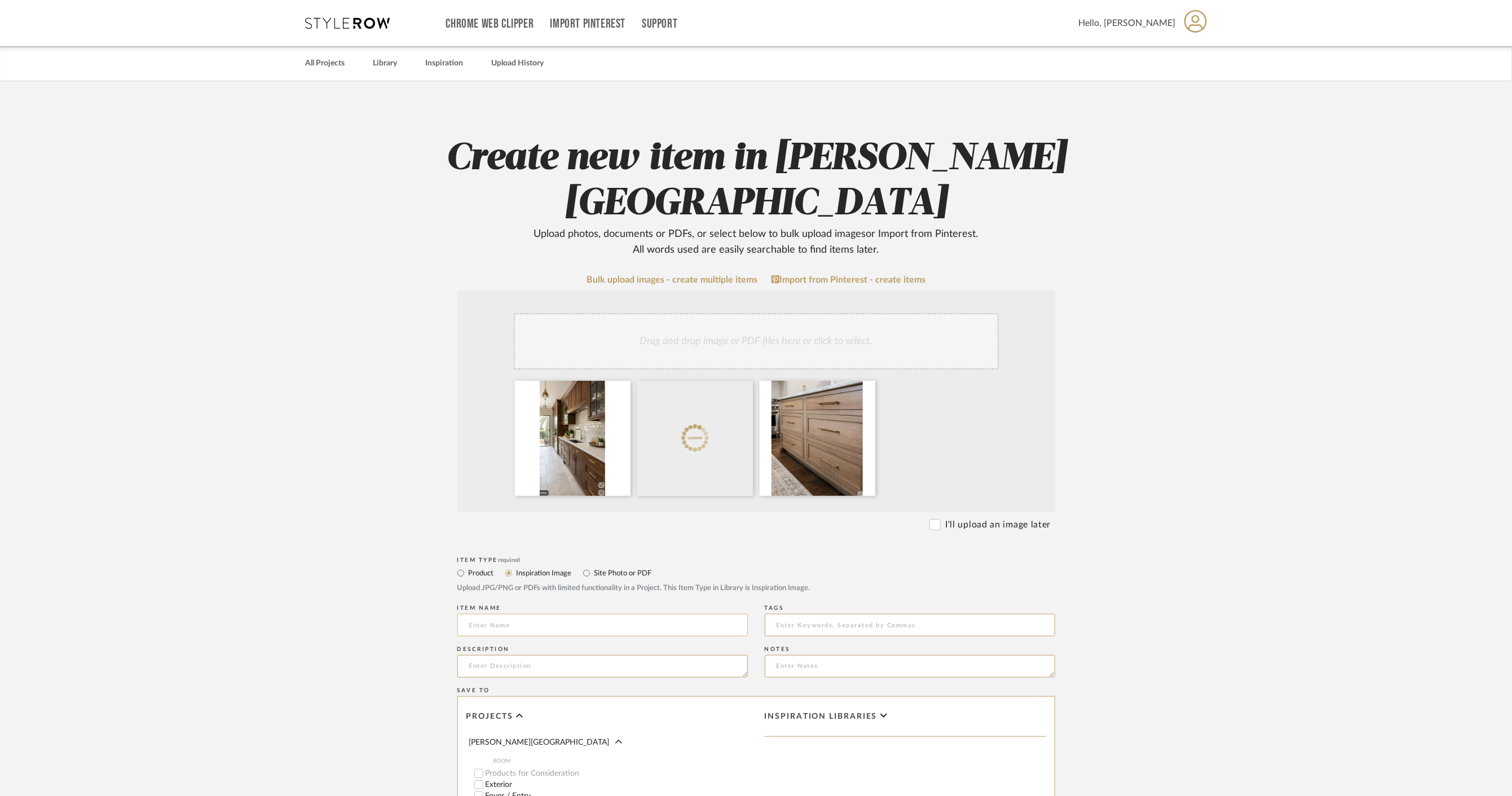
click at [531, 630] on input at bounding box center [602, 625] width 291 height 22
type input "Cabinetry styles"
drag, startPoint x: 1237, startPoint y: 607, endPoint x: 1239, endPoint y: 591, distance: 16.1
click at [1238, 606] on upload-items "Create new item in [PERSON_NAME][GEOGRAPHIC_DATA] C Ranch Upload photos, docume…" at bounding box center [756, 559] width 1512 height 956
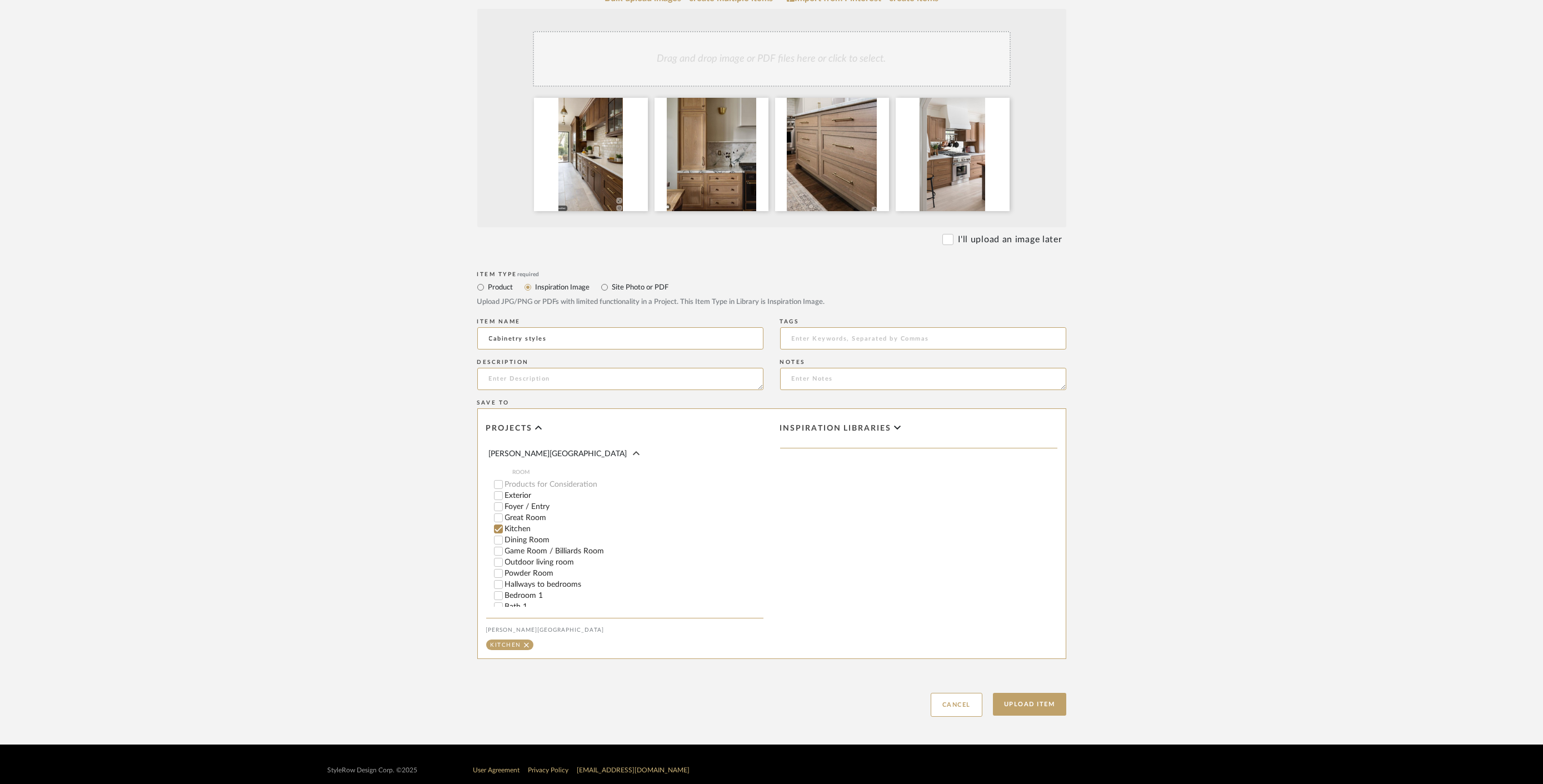
scroll to position [290, 0]
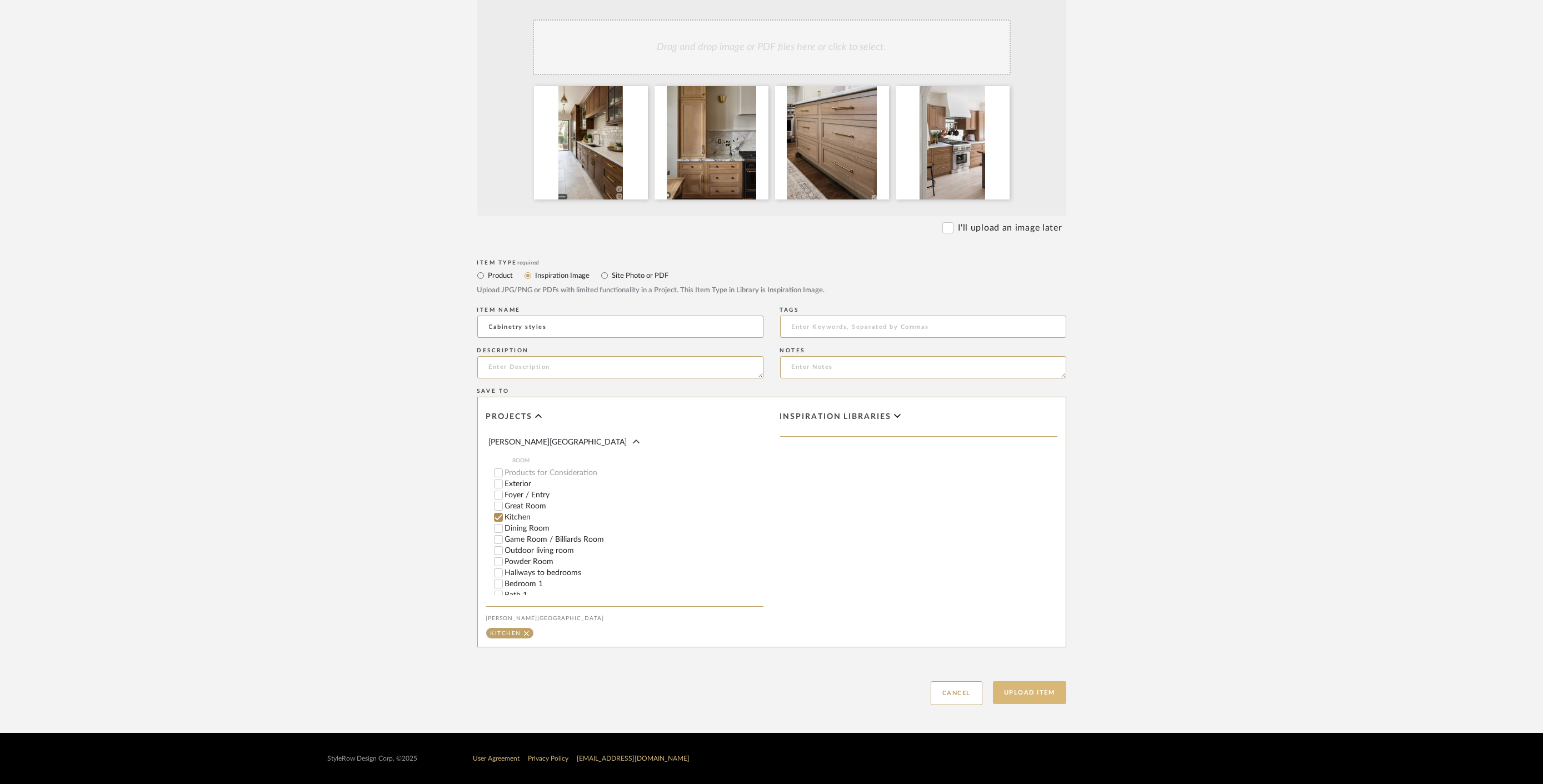
click at [1058, 687] on button "Upload Item" at bounding box center [1029, 692] width 73 height 23
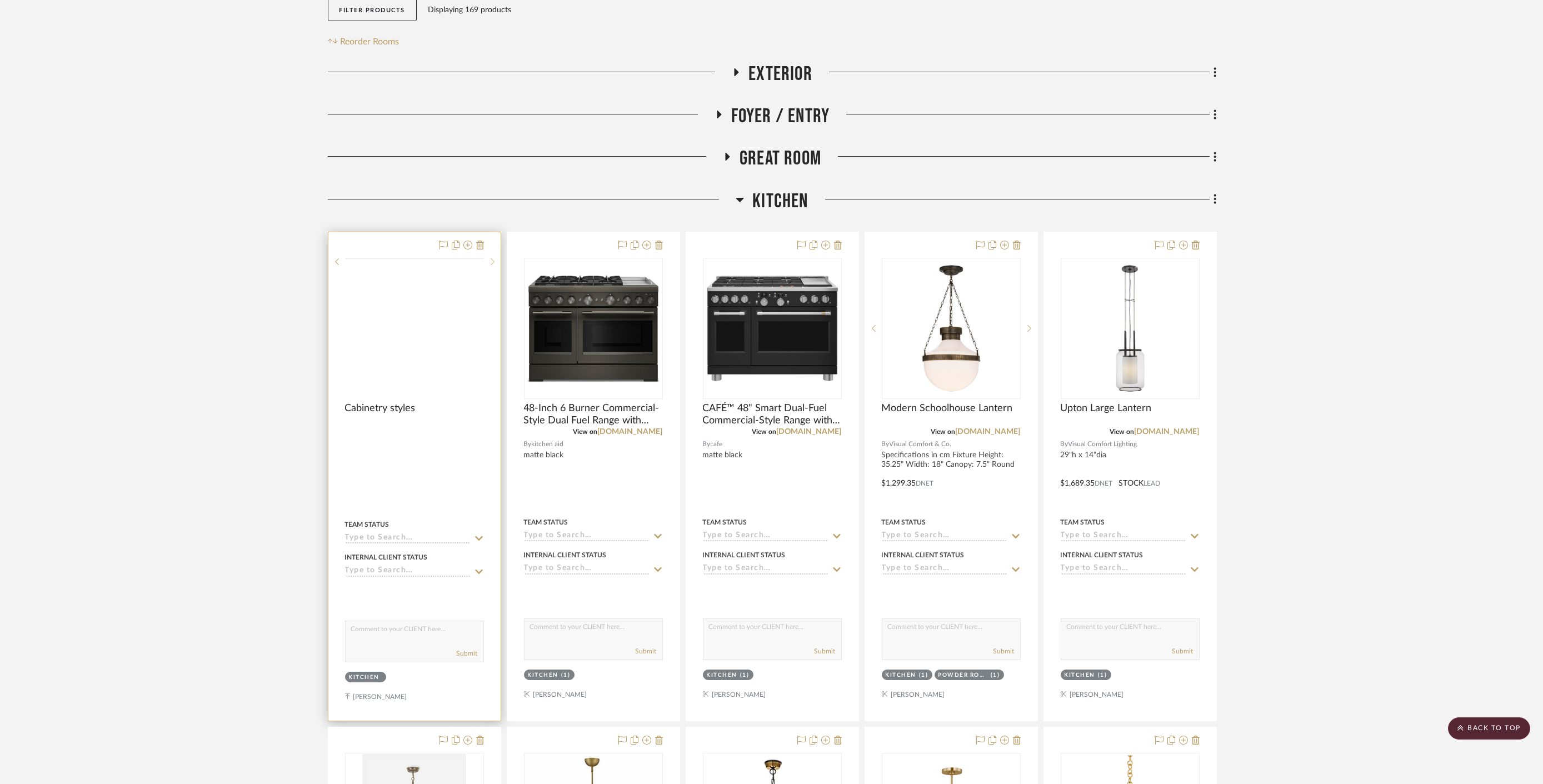
scroll to position [202, 0]
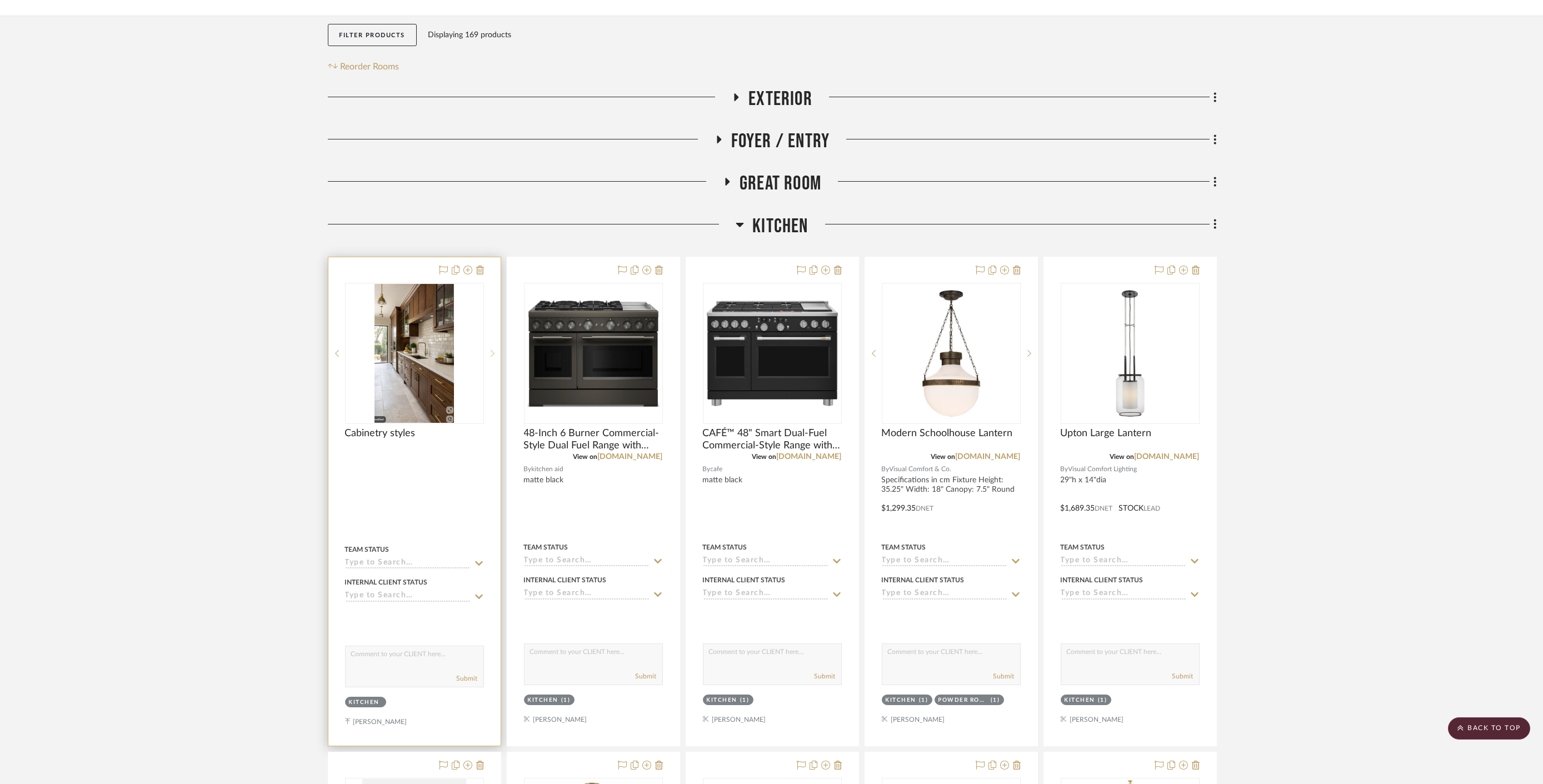
click at [491, 349] on icon at bounding box center [492, 353] width 4 height 8
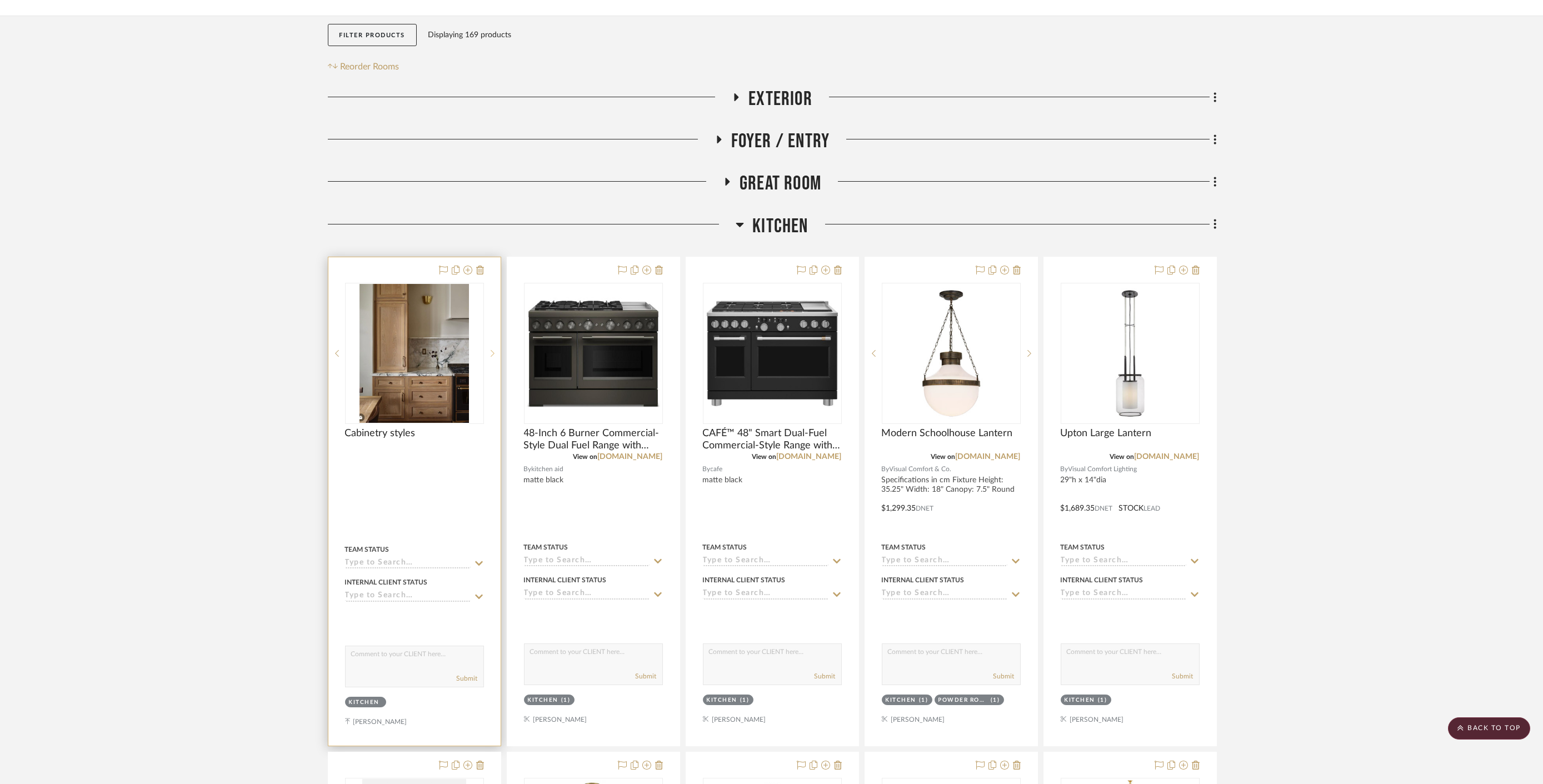
click at [491, 350] on icon at bounding box center [492, 353] width 4 height 6
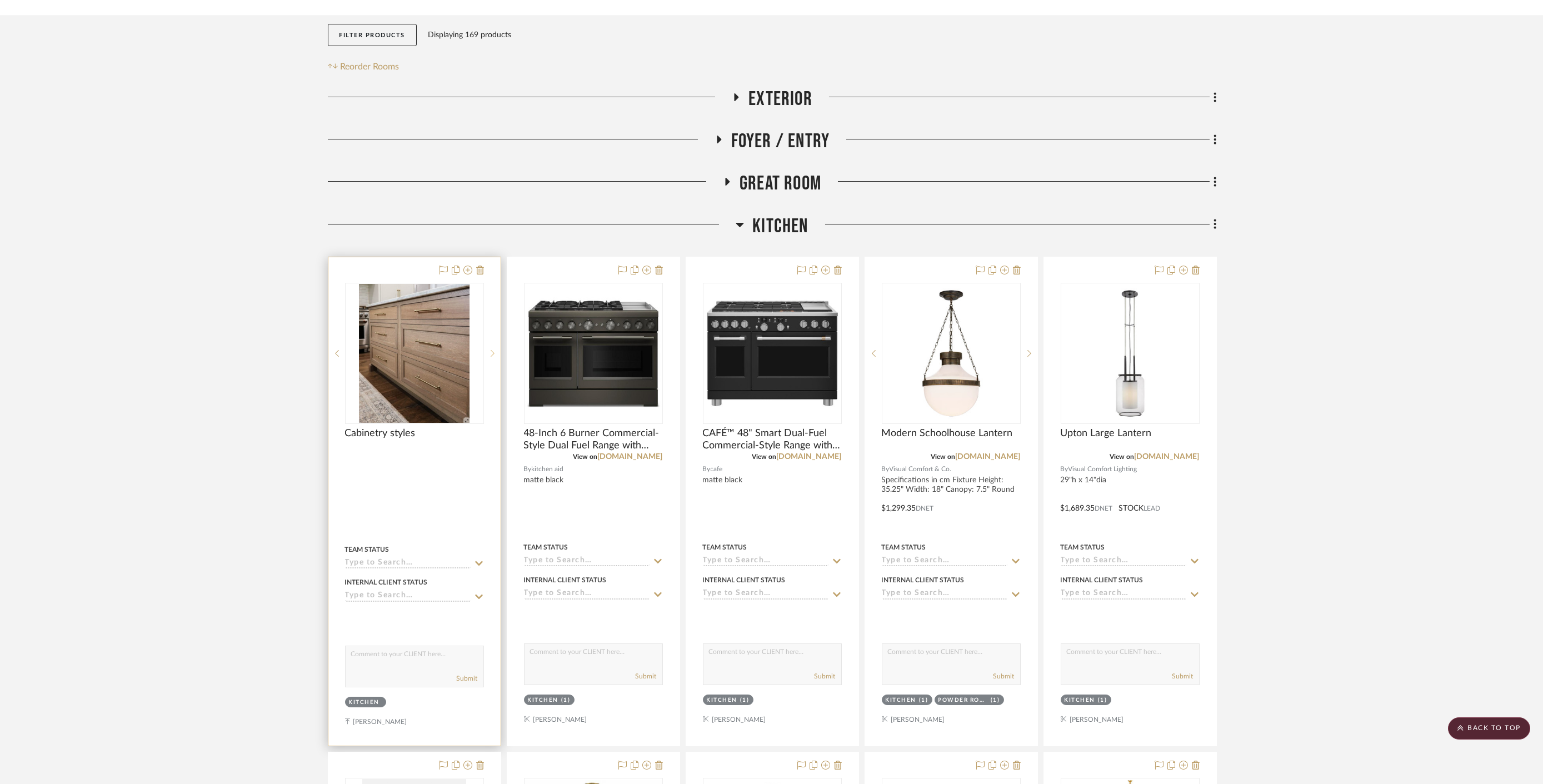
click at [491, 350] on icon at bounding box center [492, 353] width 4 height 6
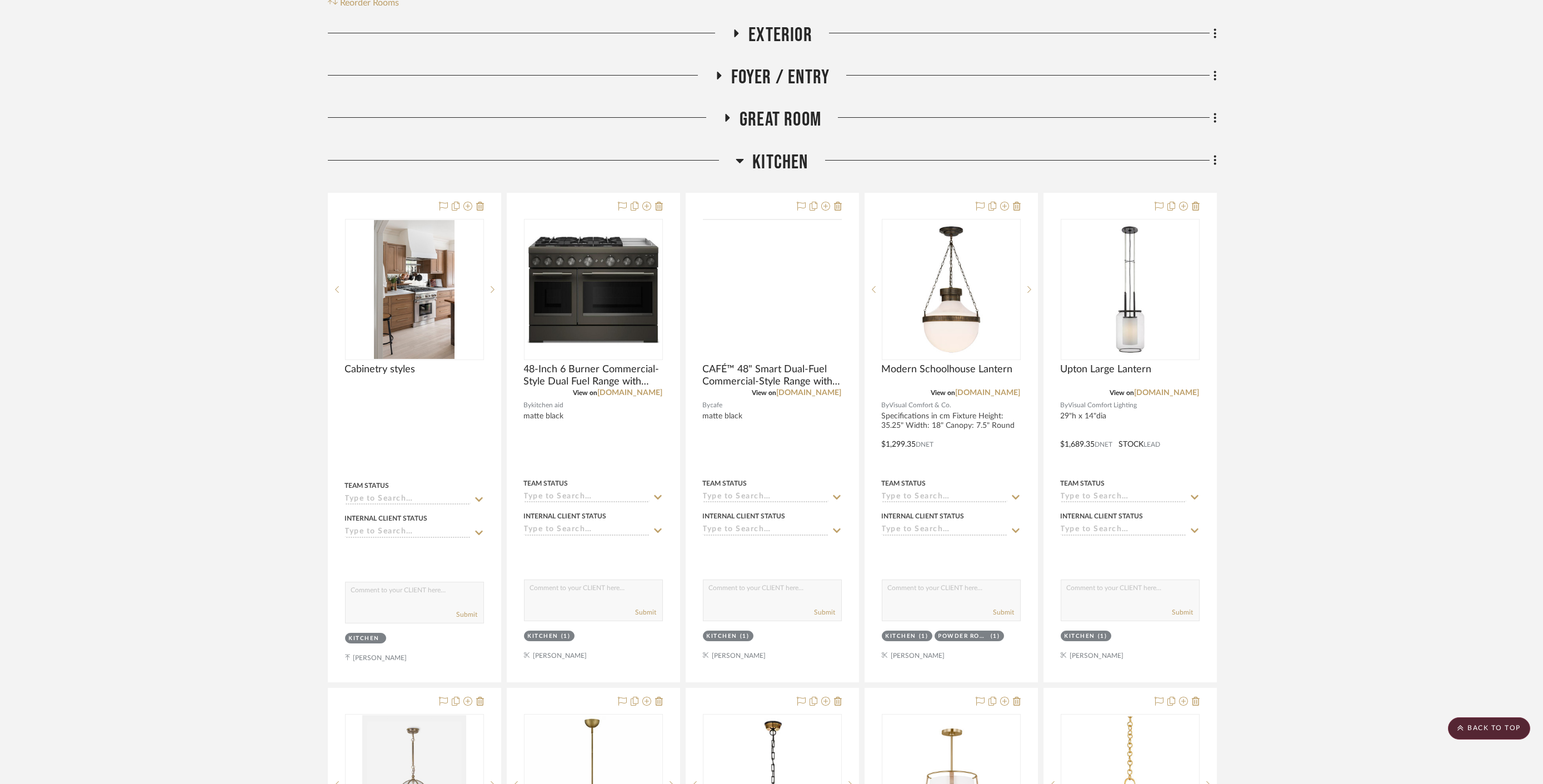
scroll to position [264, 0]
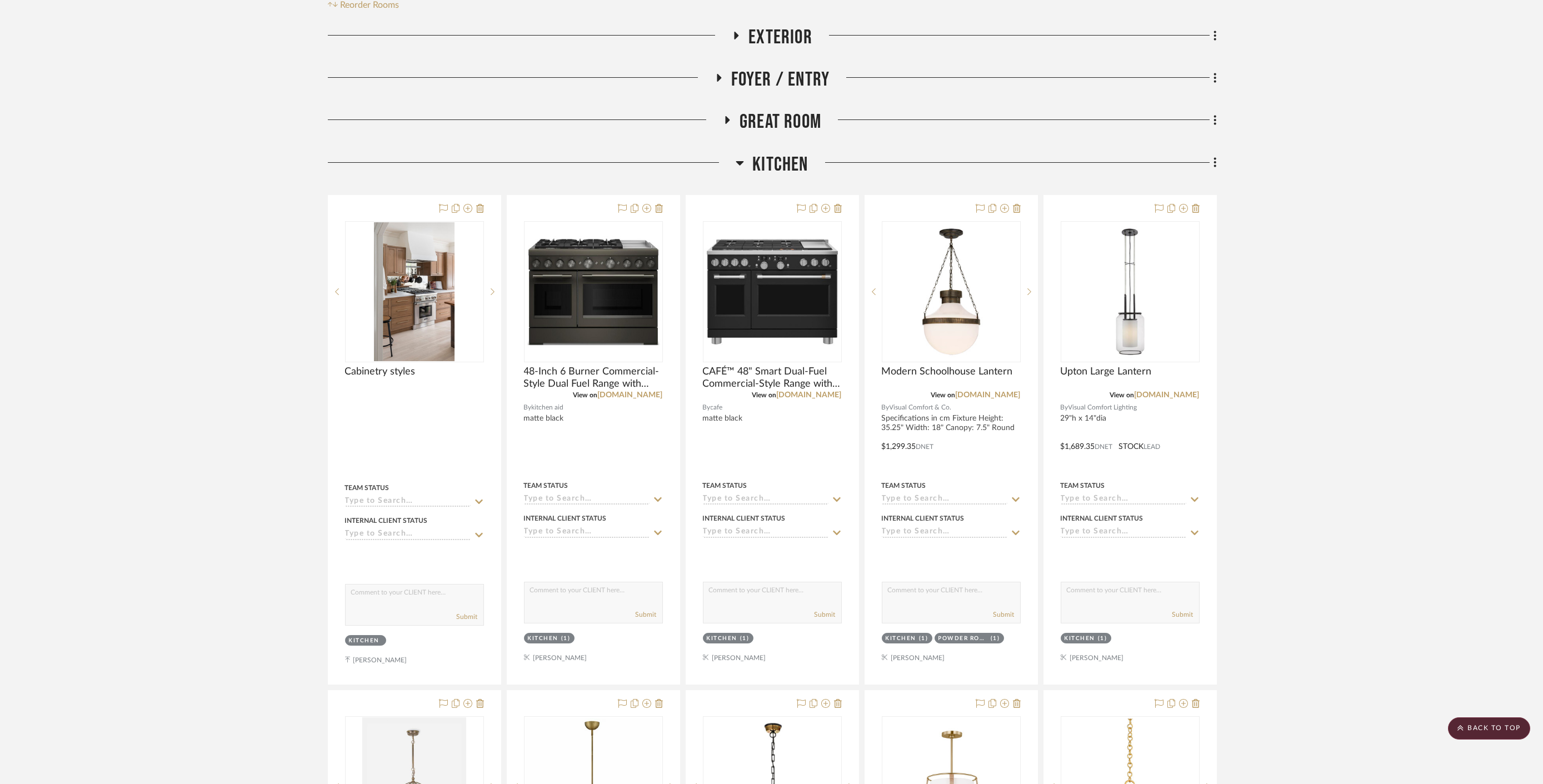
click at [807, 153] on span "Kitchen" at bounding box center [779, 165] width 56 height 24
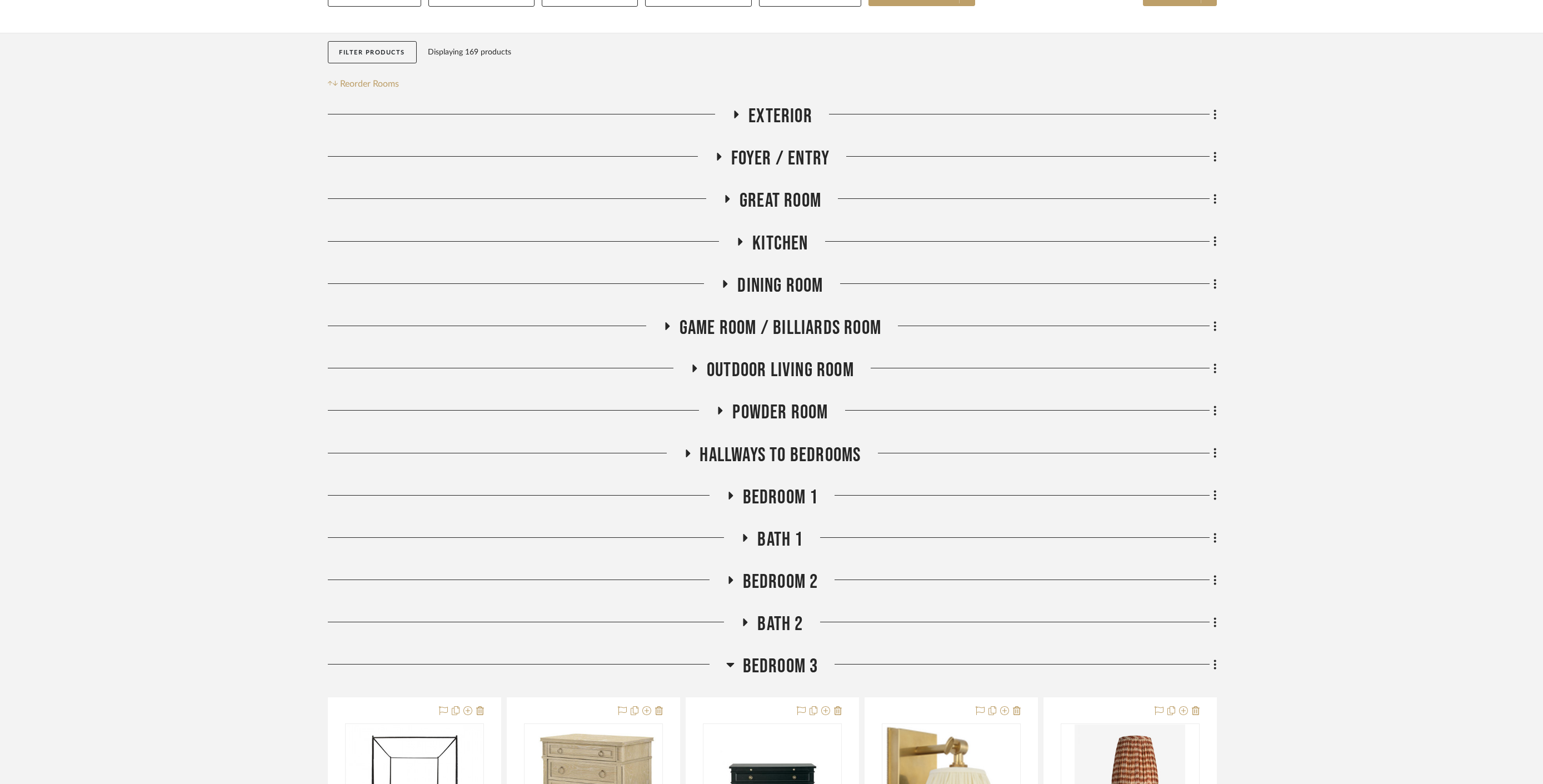
scroll to position [494, 0]
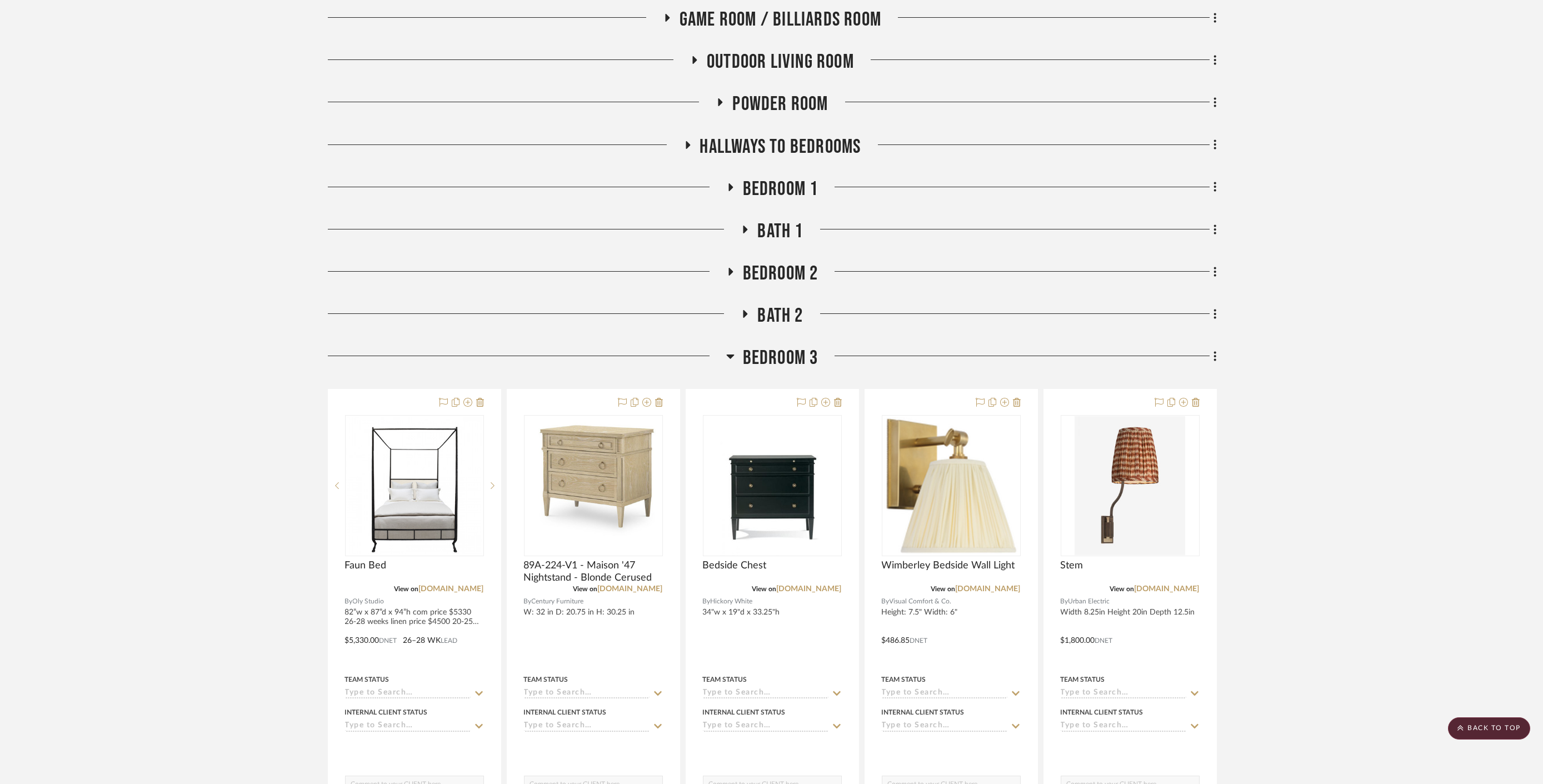
click at [758, 346] on span "Bedroom 3" at bounding box center [780, 358] width 75 height 24
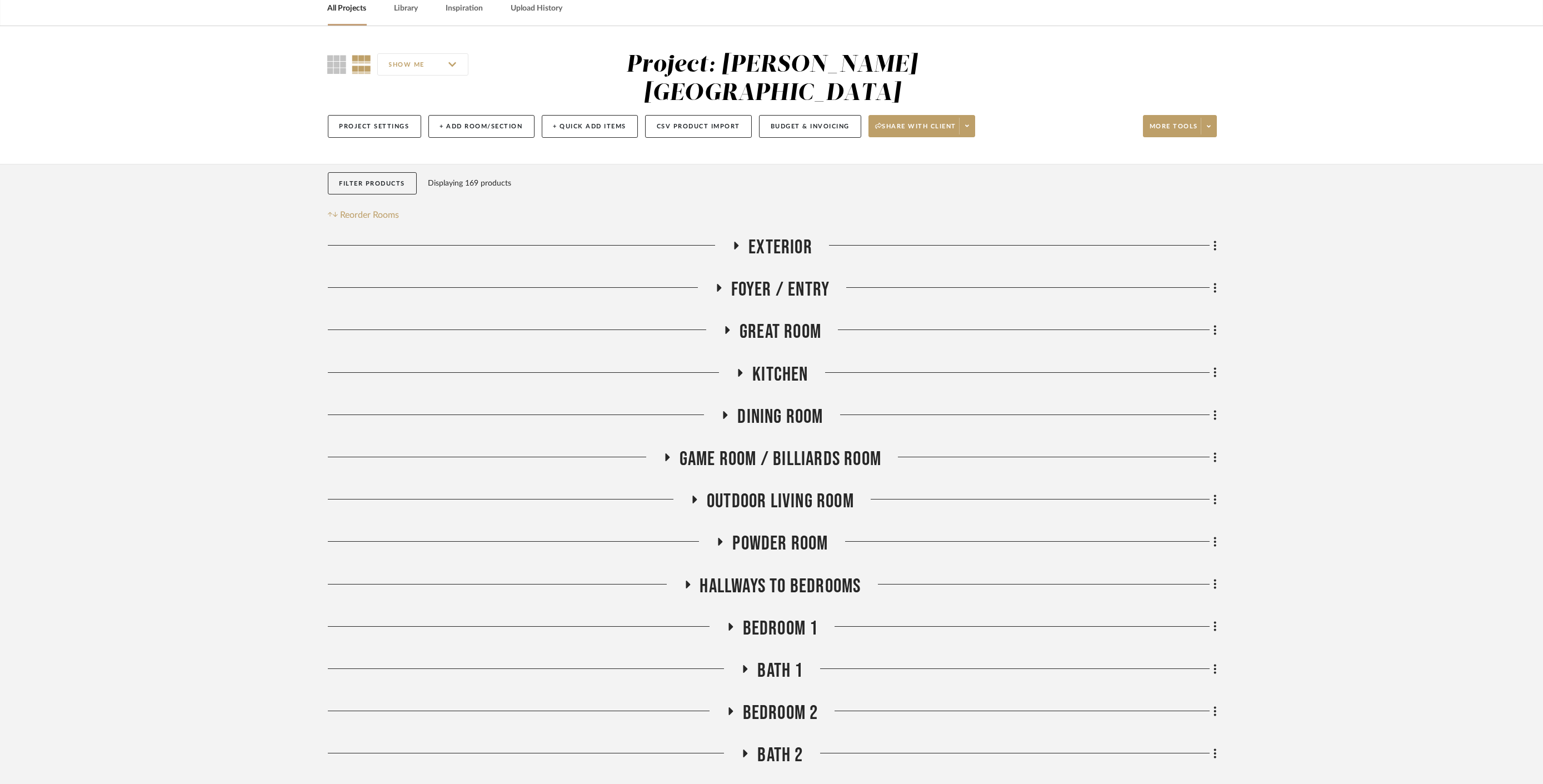
scroll to position [0, 0]
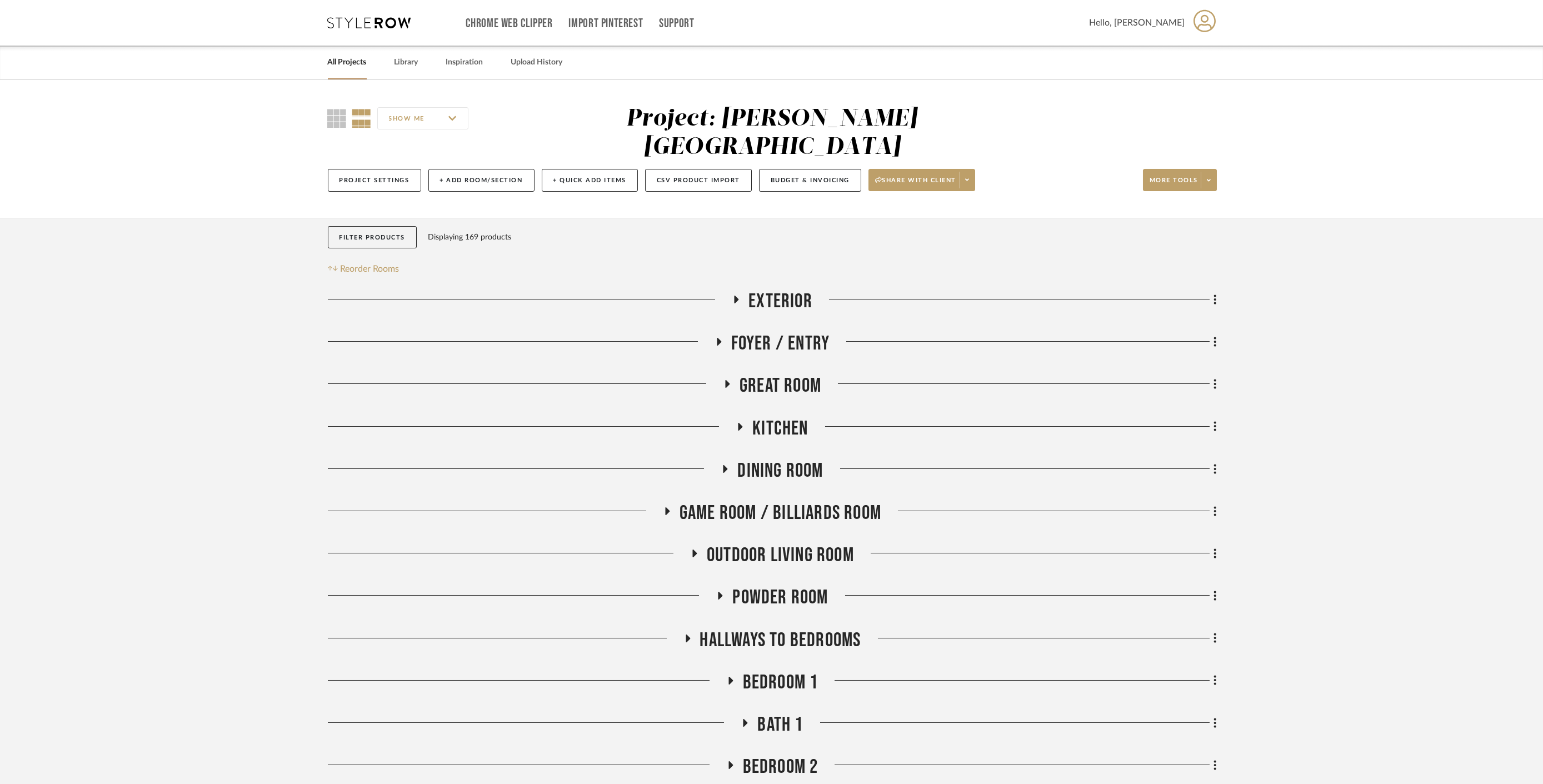
click at [341, 66] on link "All Projects" at bounding box center [348, 62] width 39 height 15
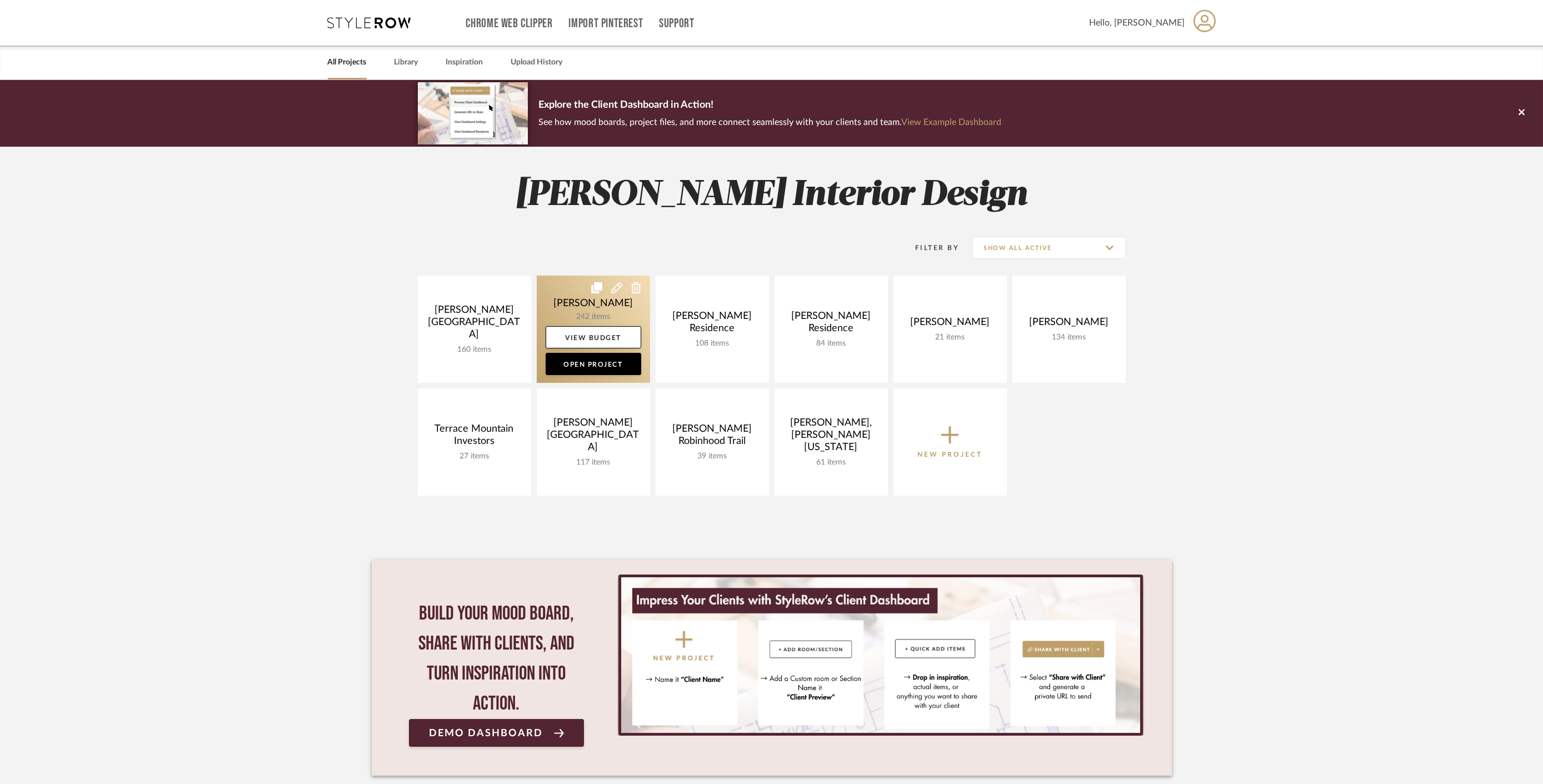
click at [565, 300] on link at bounding box center [593, 329] width 113 height 108
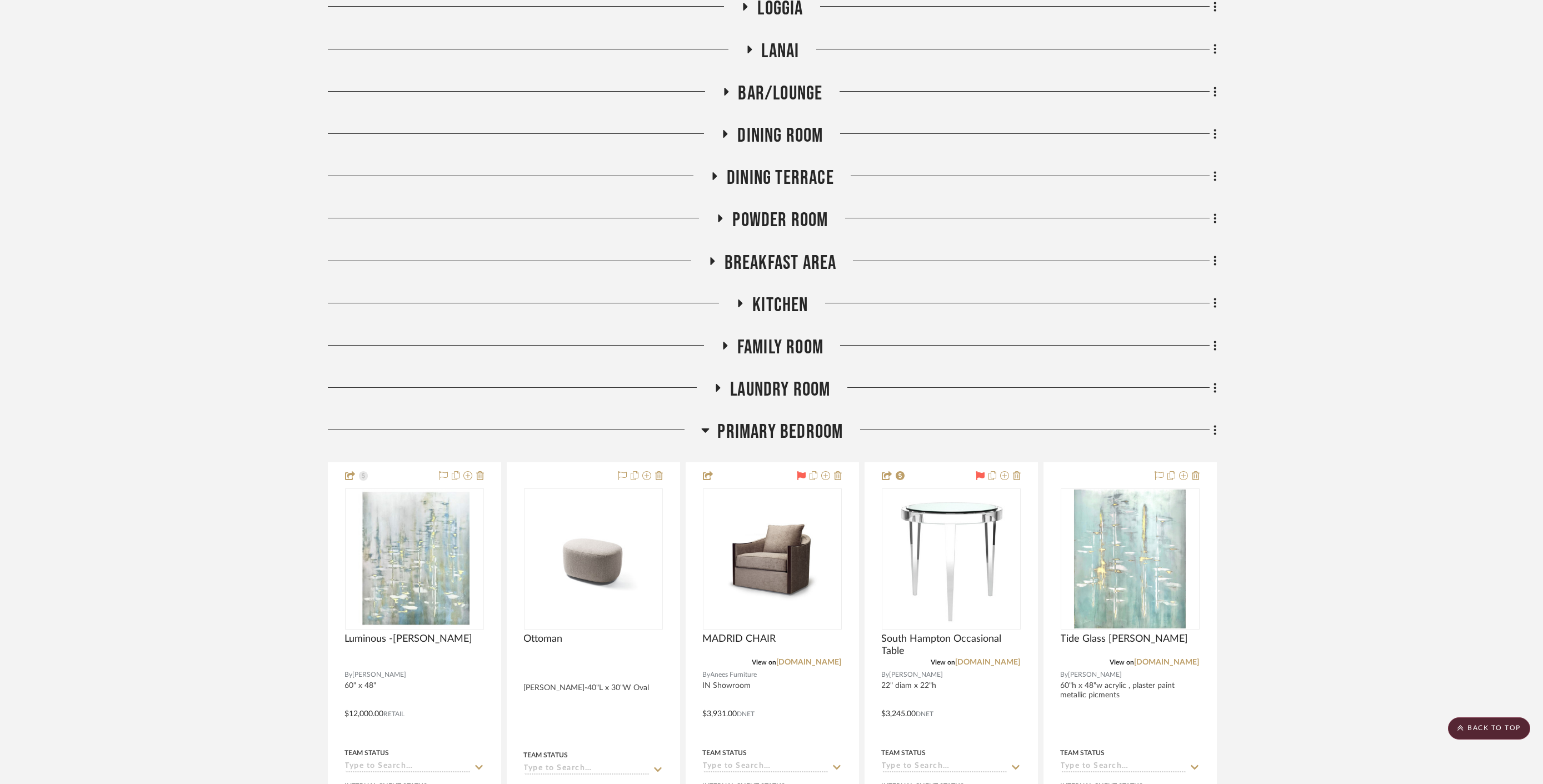
scroll to position [494, 0]
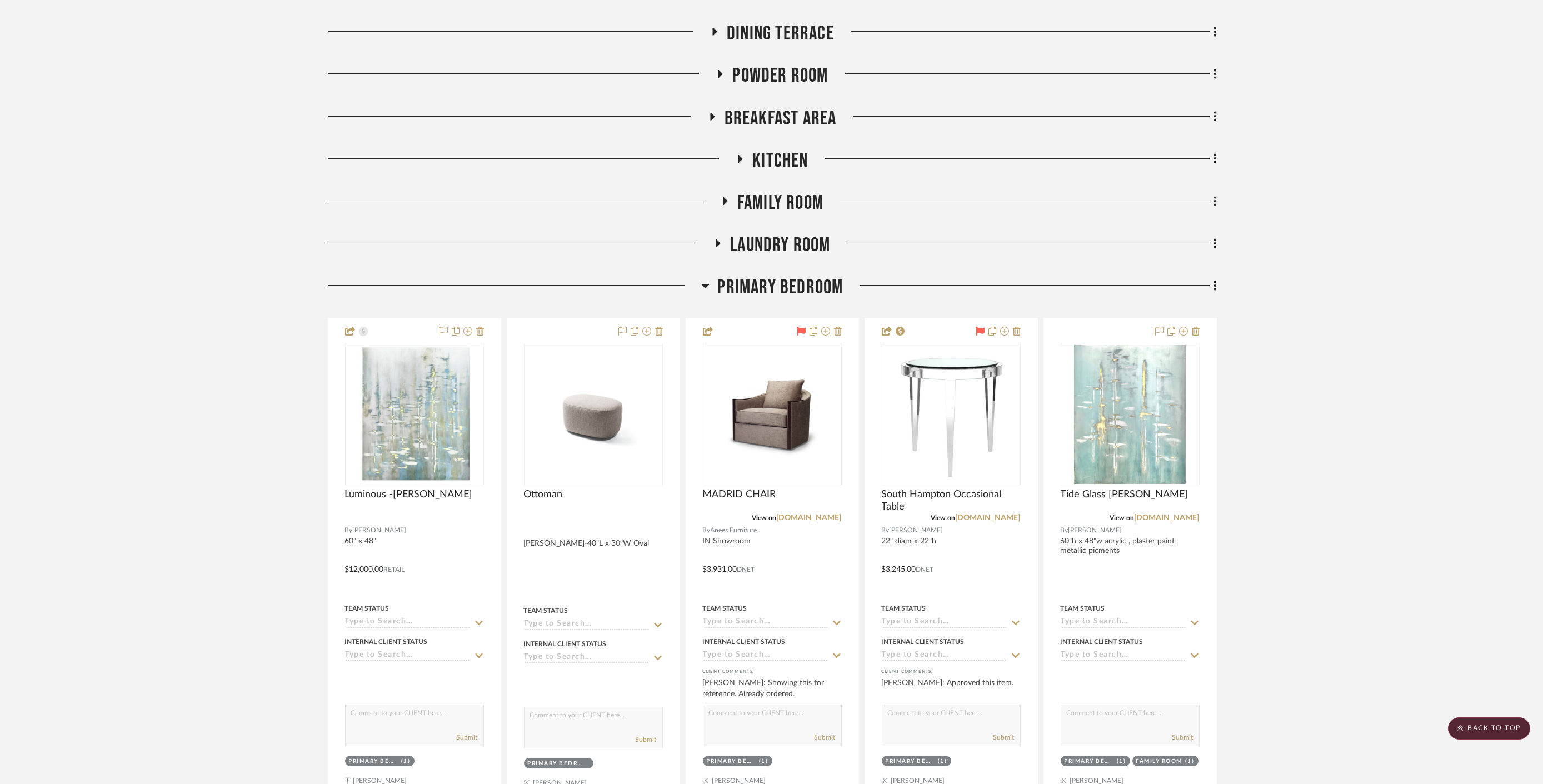
click at [769, 275] on span "Primary Bedroom" at bounding box center [780, 287] width 126 height 24
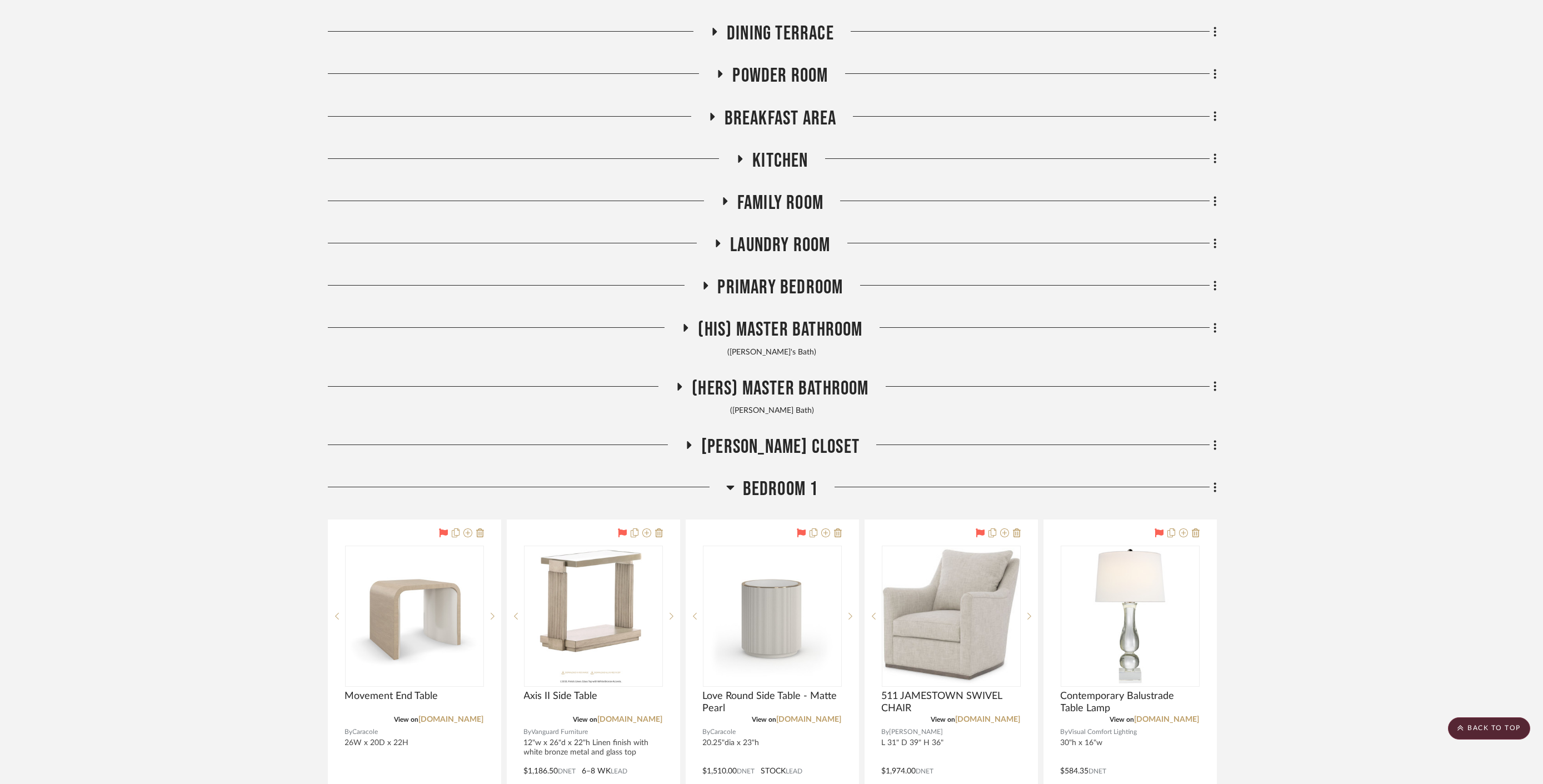
click at [775, 480] on span "Bedroom 1" at bounding box center [780, 489] width 75 height 24
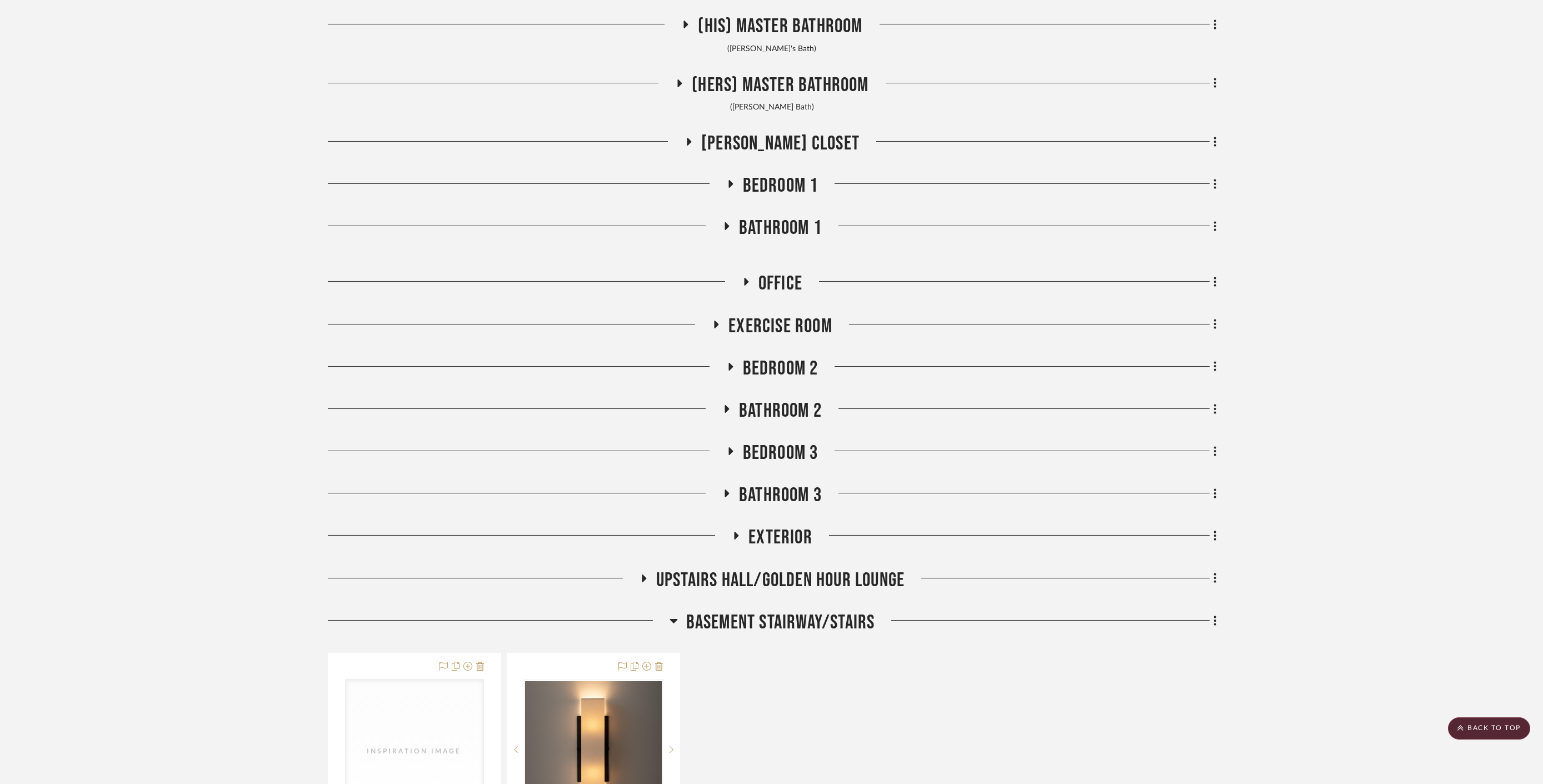
scroll to position [802, 0]
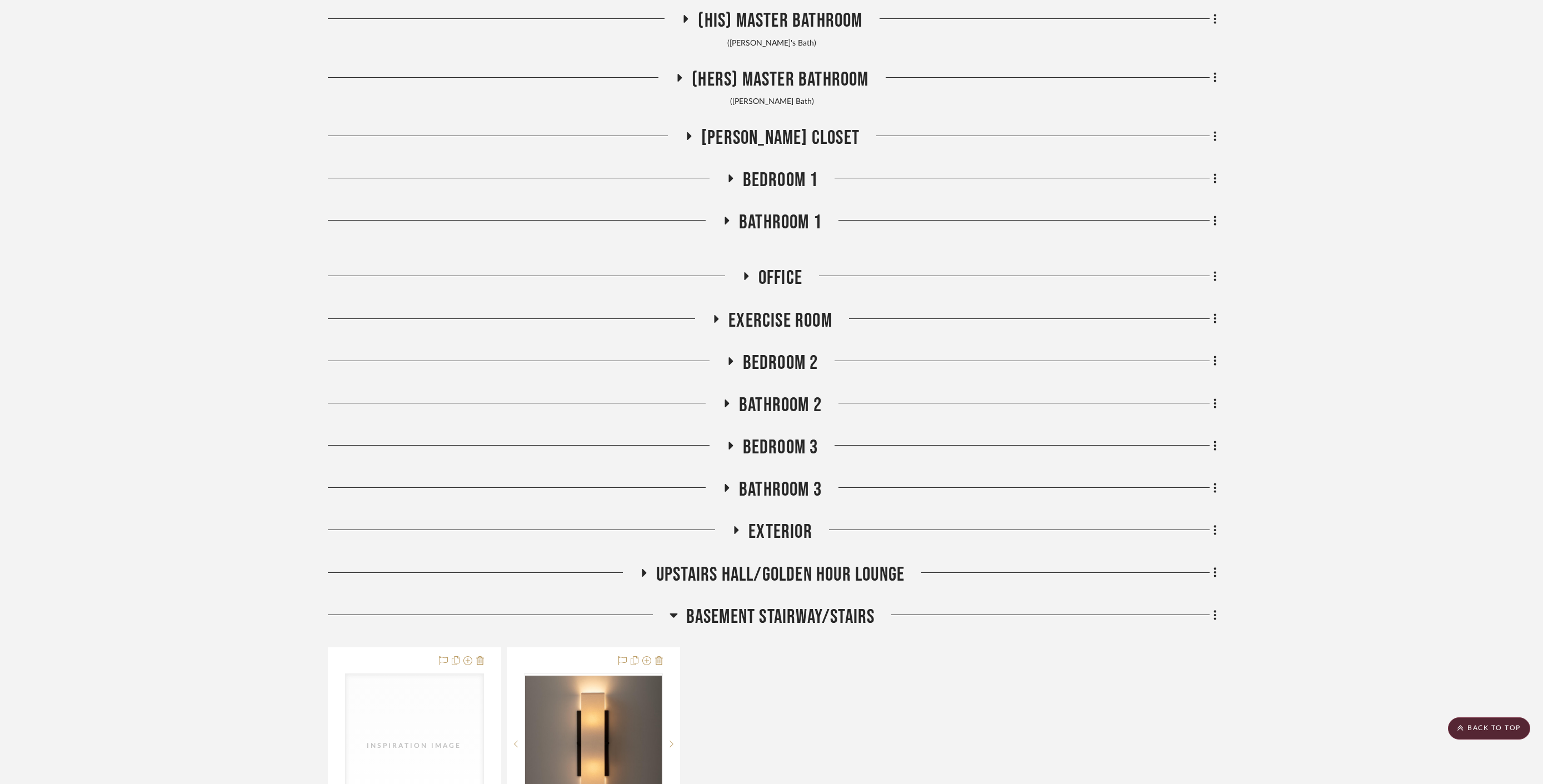
click at [808, 615] on span "Basement stairway/Stairs" at bounding box center [780, 617] width 189 height 24
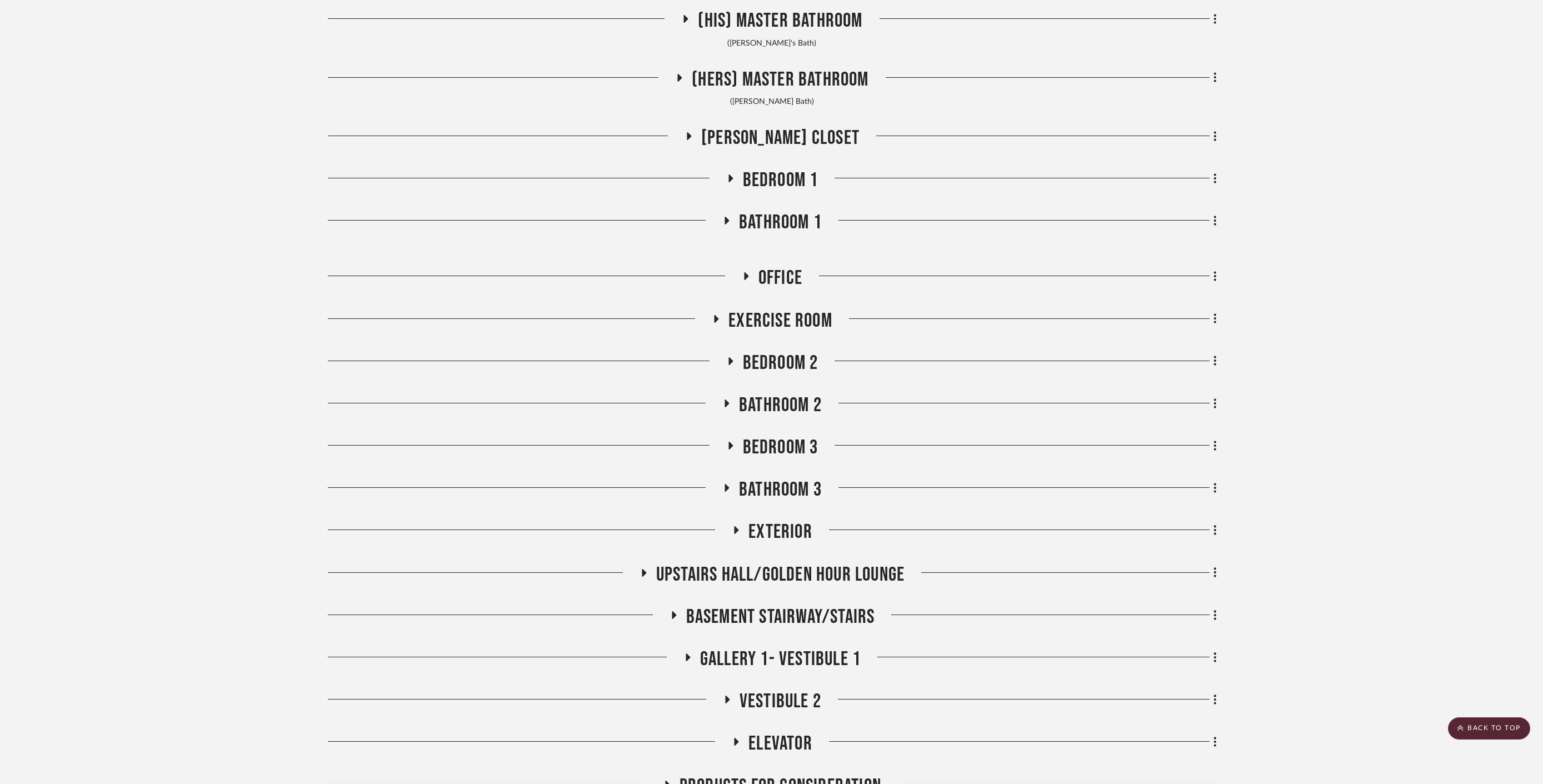
click at [804, 580] on span "Upstairs Hall/Golden Hour Lounge" at bounding box center [780, 574] width 248 height 24
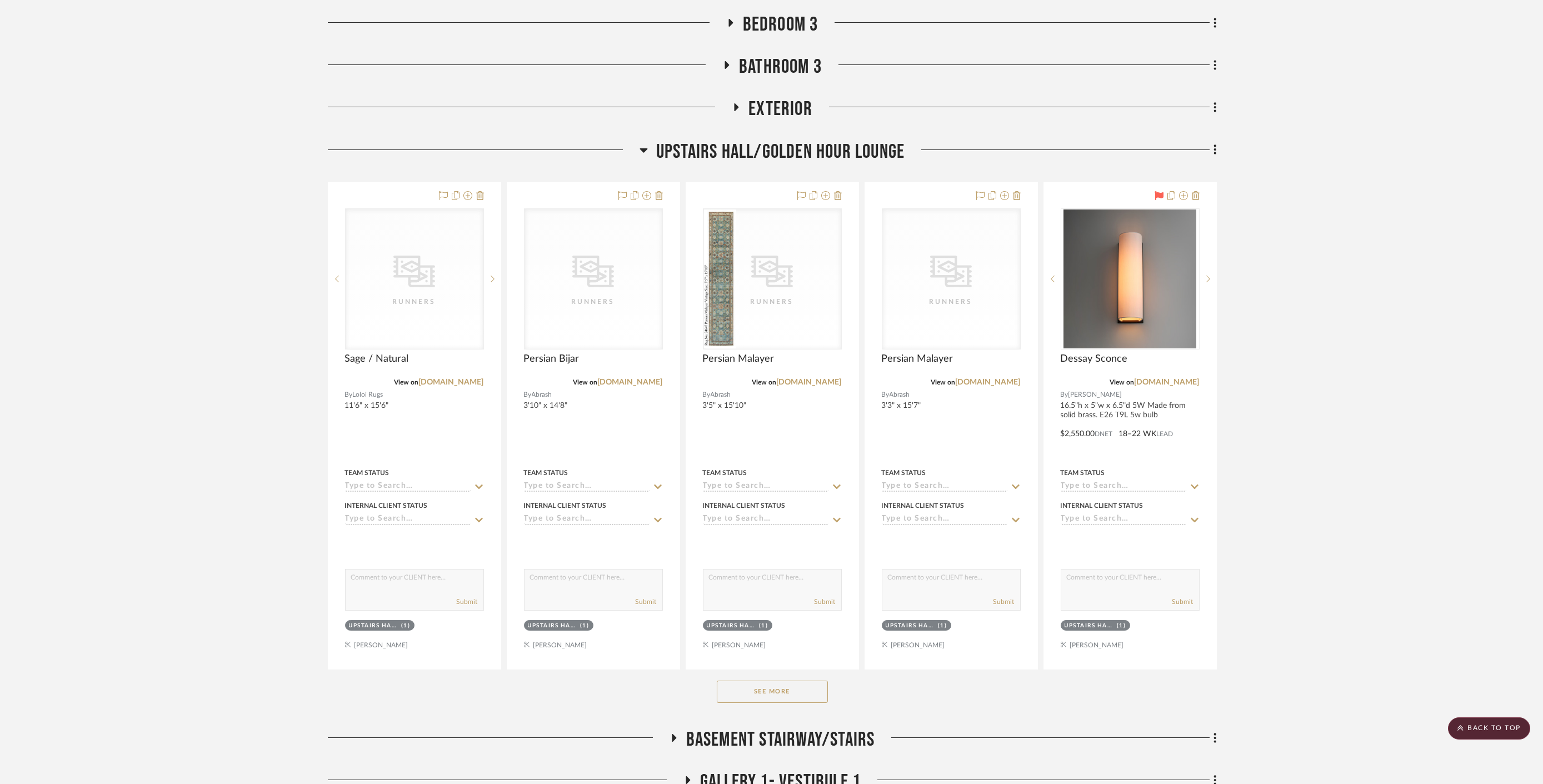
scroll to position [1358, 0]
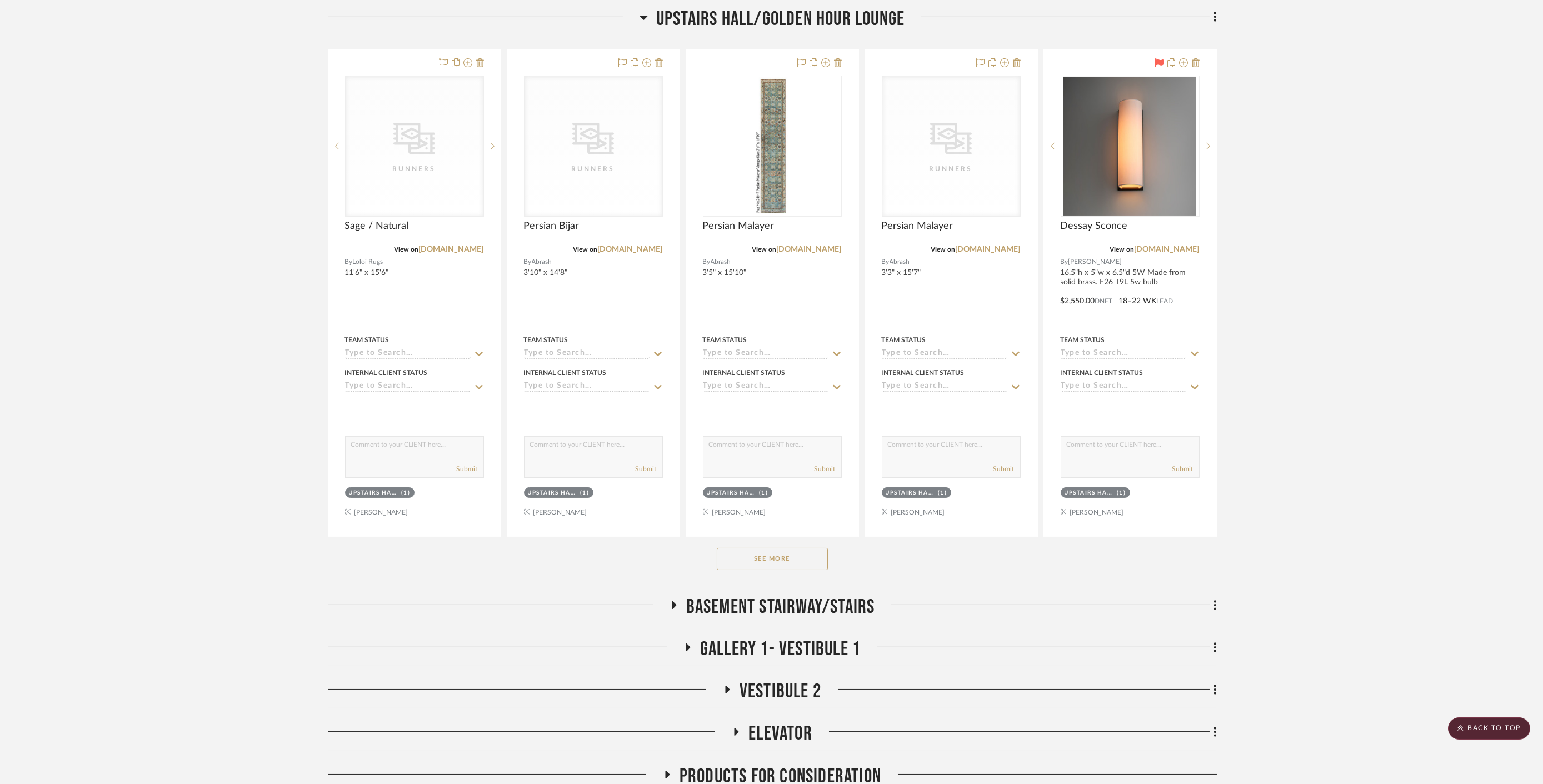
click at [794, 563] on button "See More" at bounding box center [772, 559] width 111 height 22
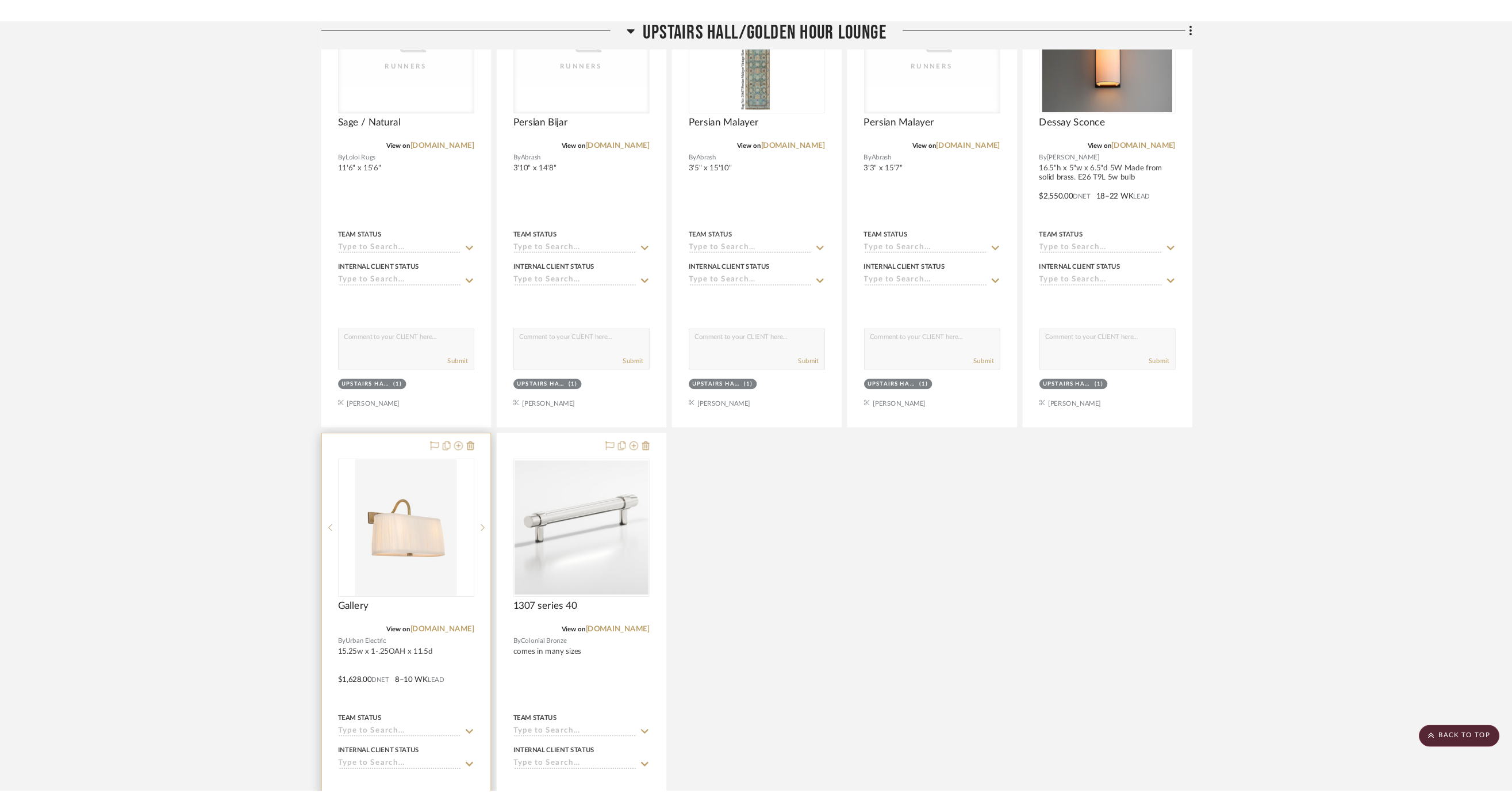
scroll to position [1534, 0]
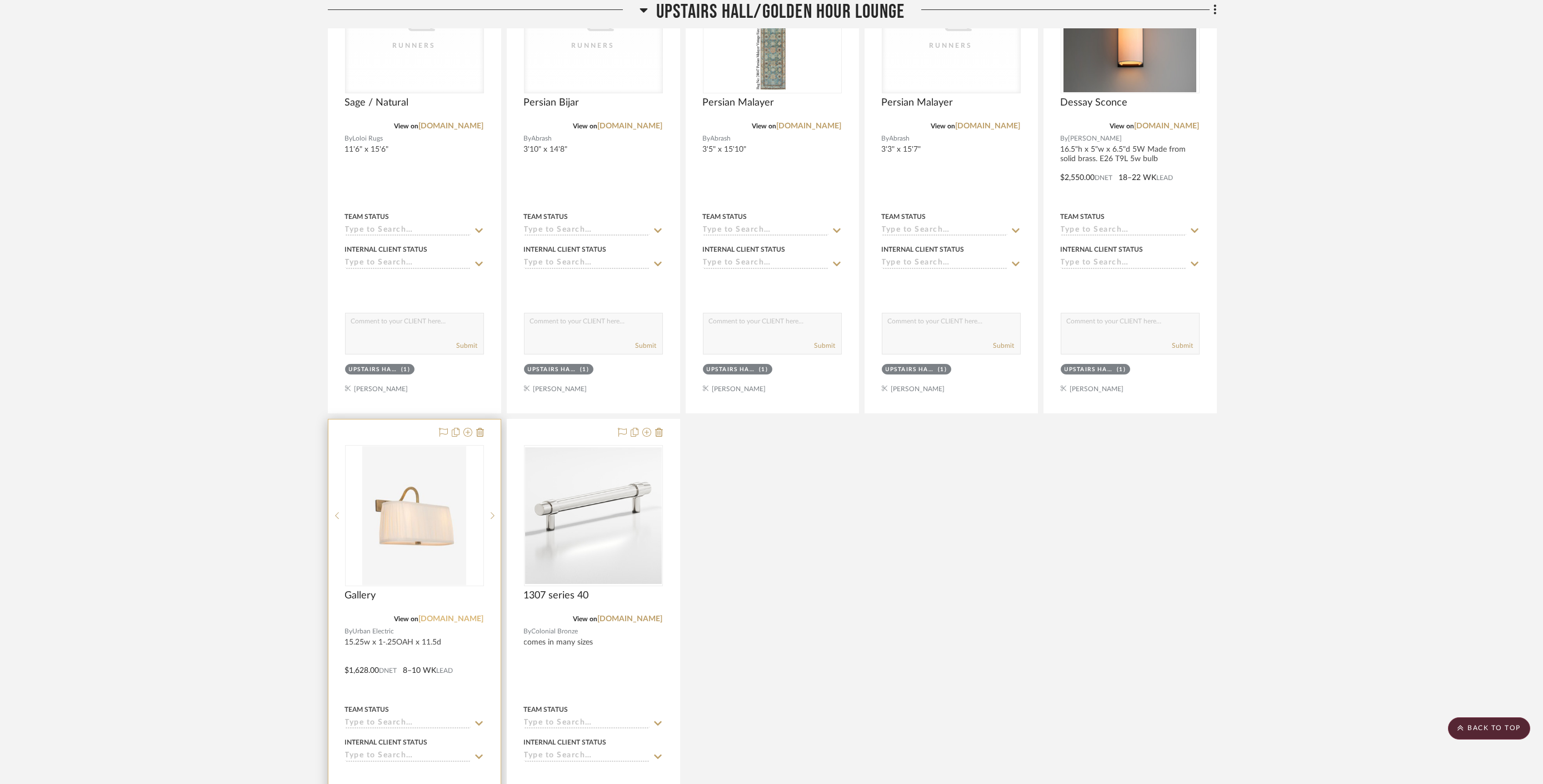
click at [461, 616] on link "[DOMAIN_NAME]" at bounding box center [451, 619] width 65 height 8
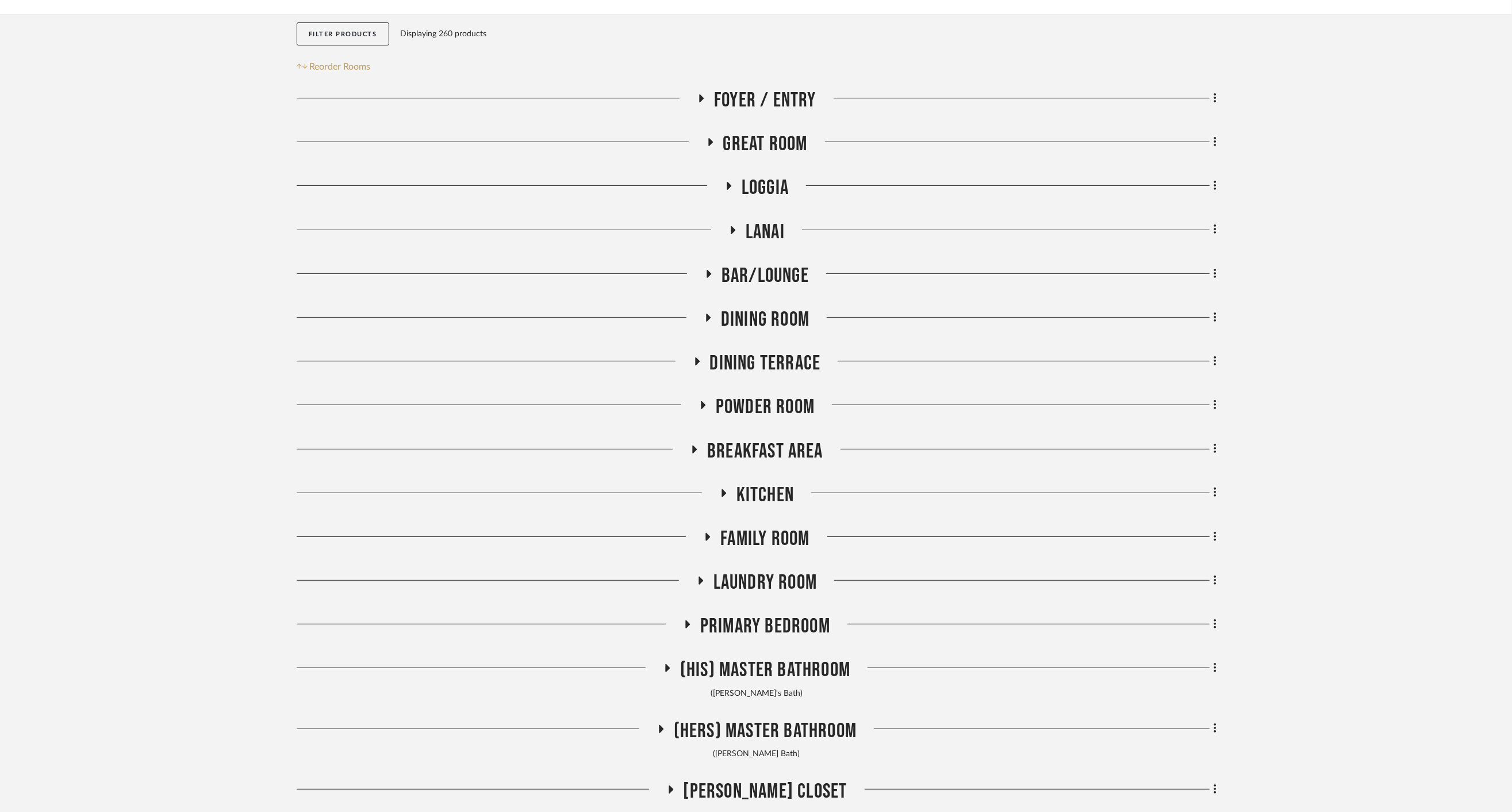
scroll to position [319, 0]
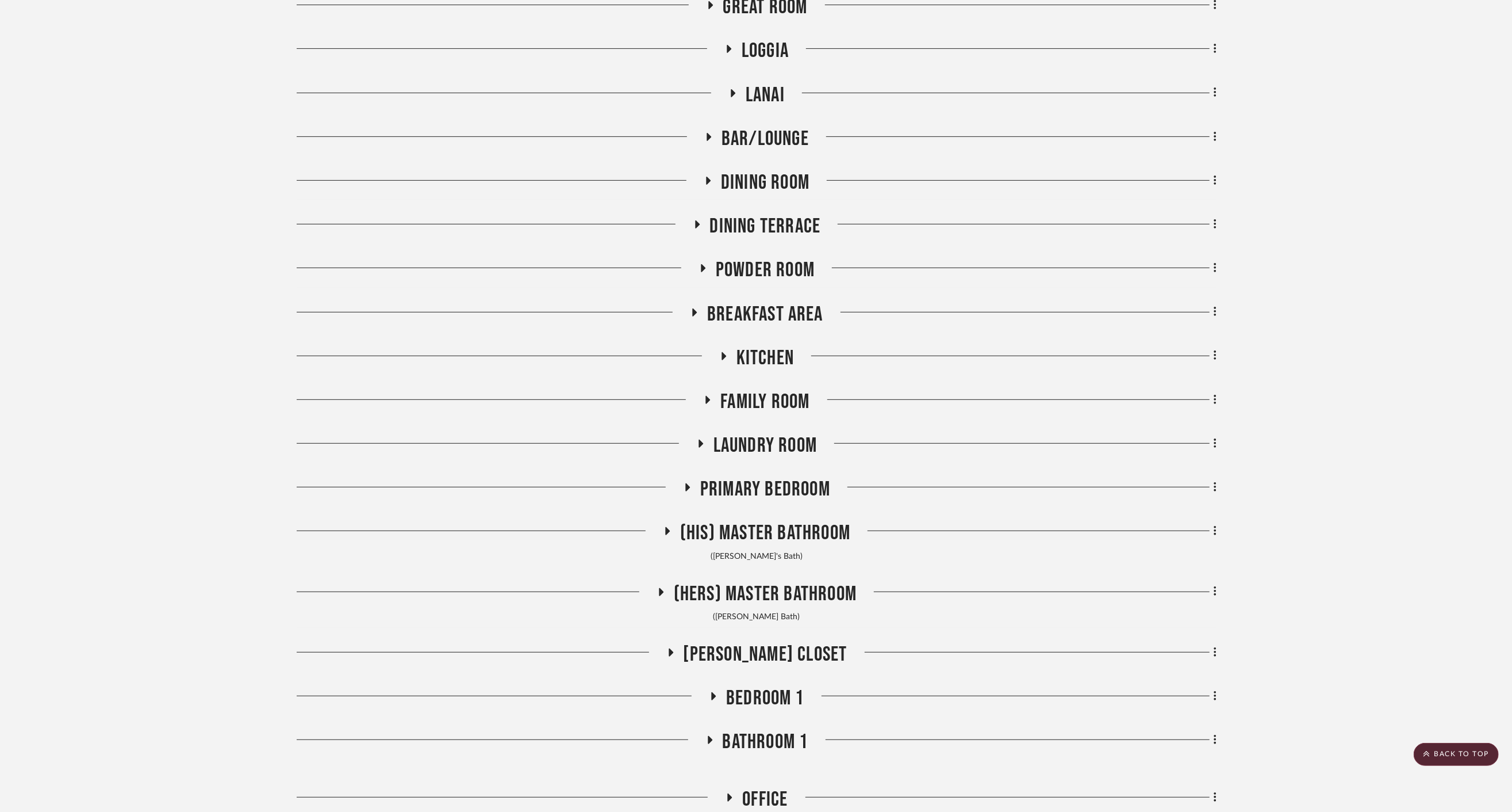
click at [770, 259] on span "Powder Room" at bounding box center [765, 270] width 99 height 24
